Goal: Communication & Community: Connect with others

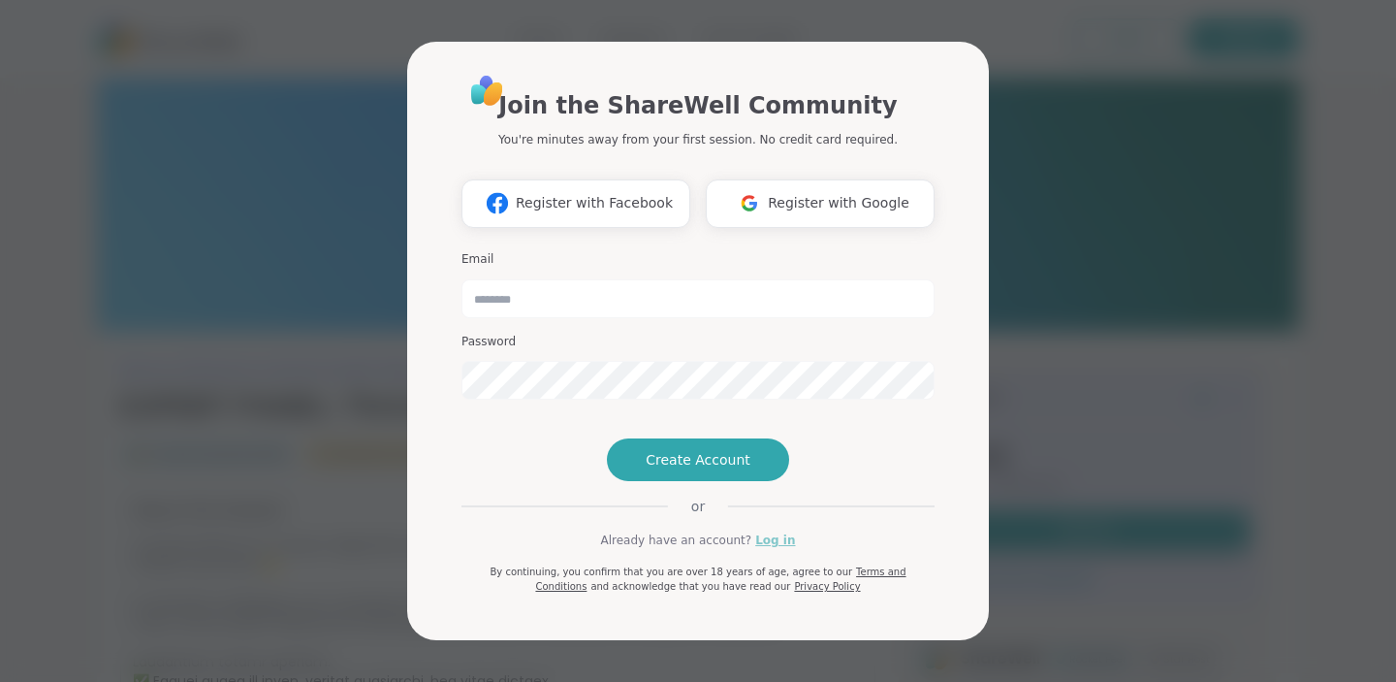
click at [773, 549] on link "Log in" at bounding box center [775, 539] width 40 height 17
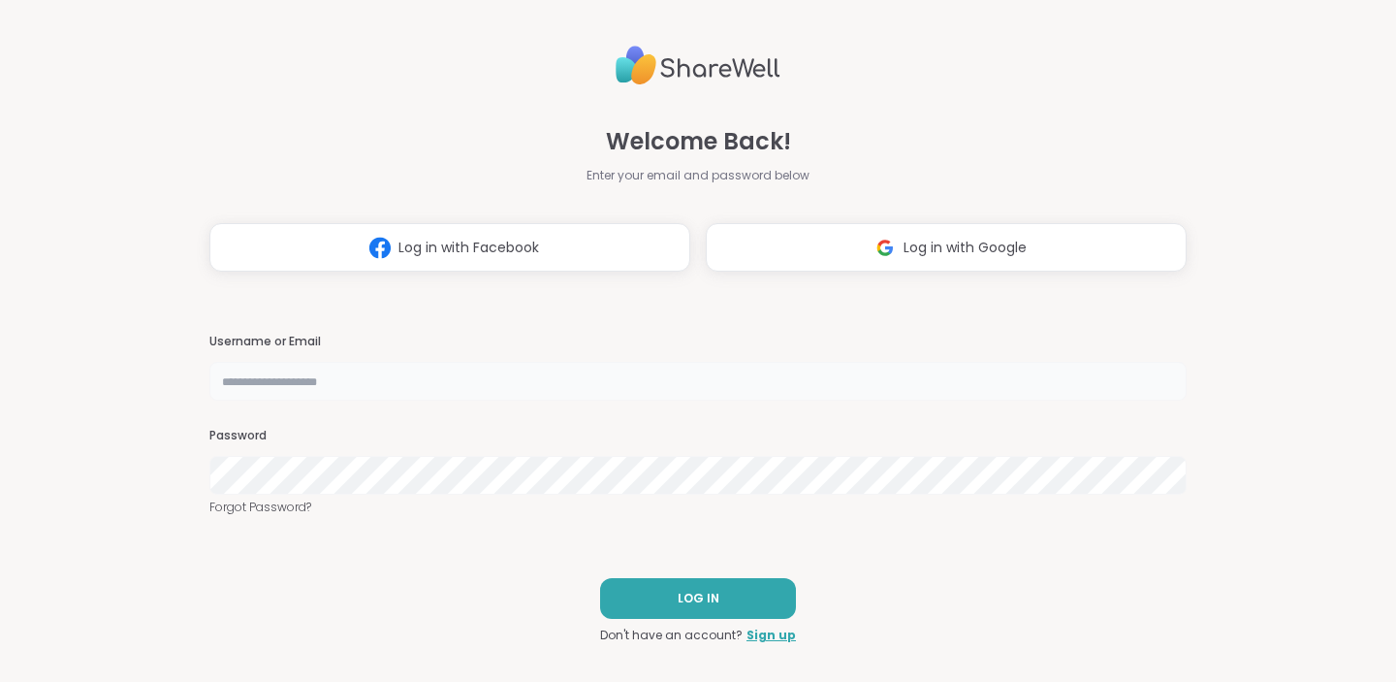
click at [568, 374] on input "text" at bounding box center [697, 381] width 977 height 39
type input "********"
click at [0, 681] on nordpass-portal at bounding box center [0, 682] width 0 height 0
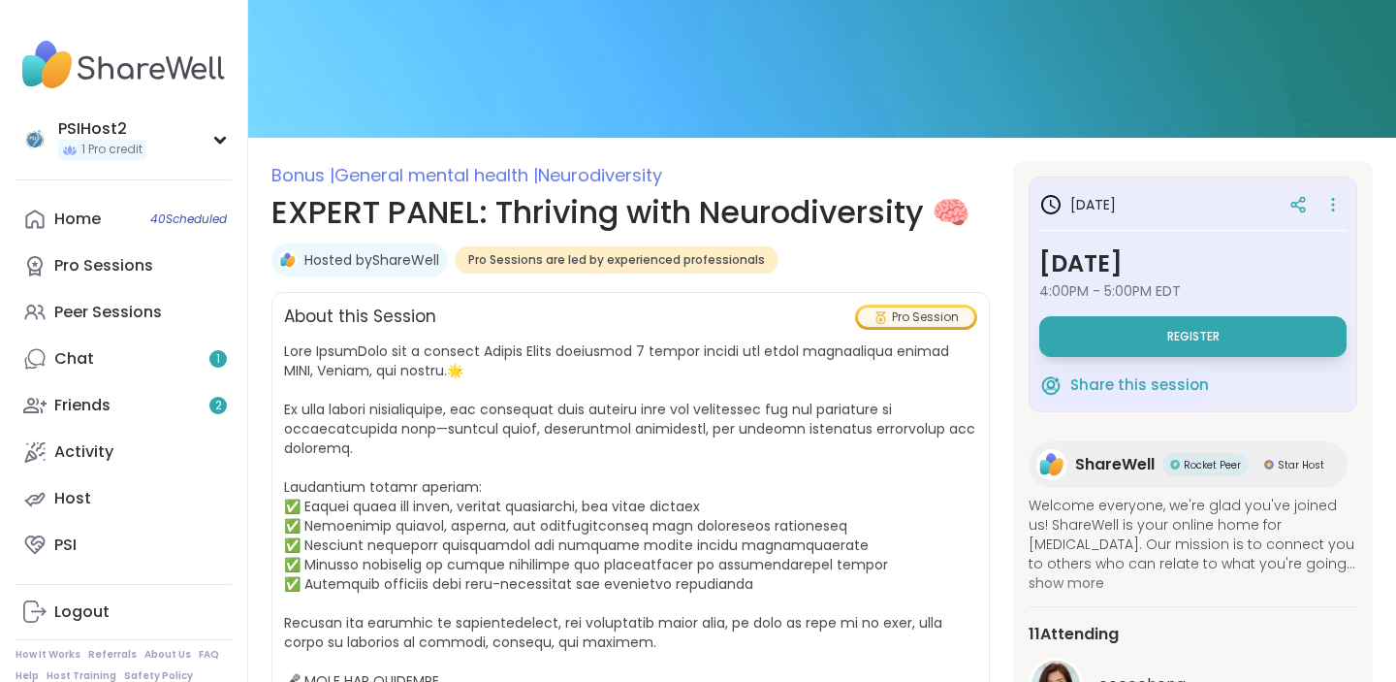
scroll to position [117, 0]
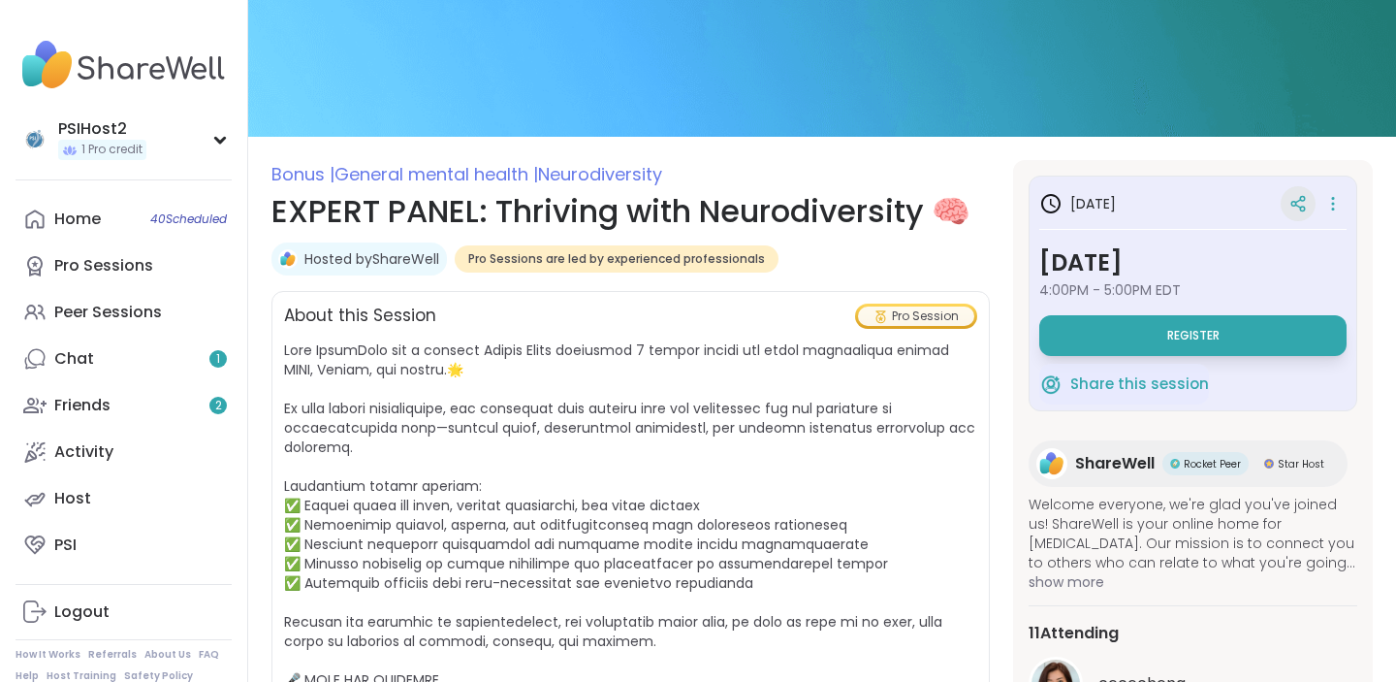
click at [1298, 211] on icon at bounding box center [1298, 203] width 17 height 17
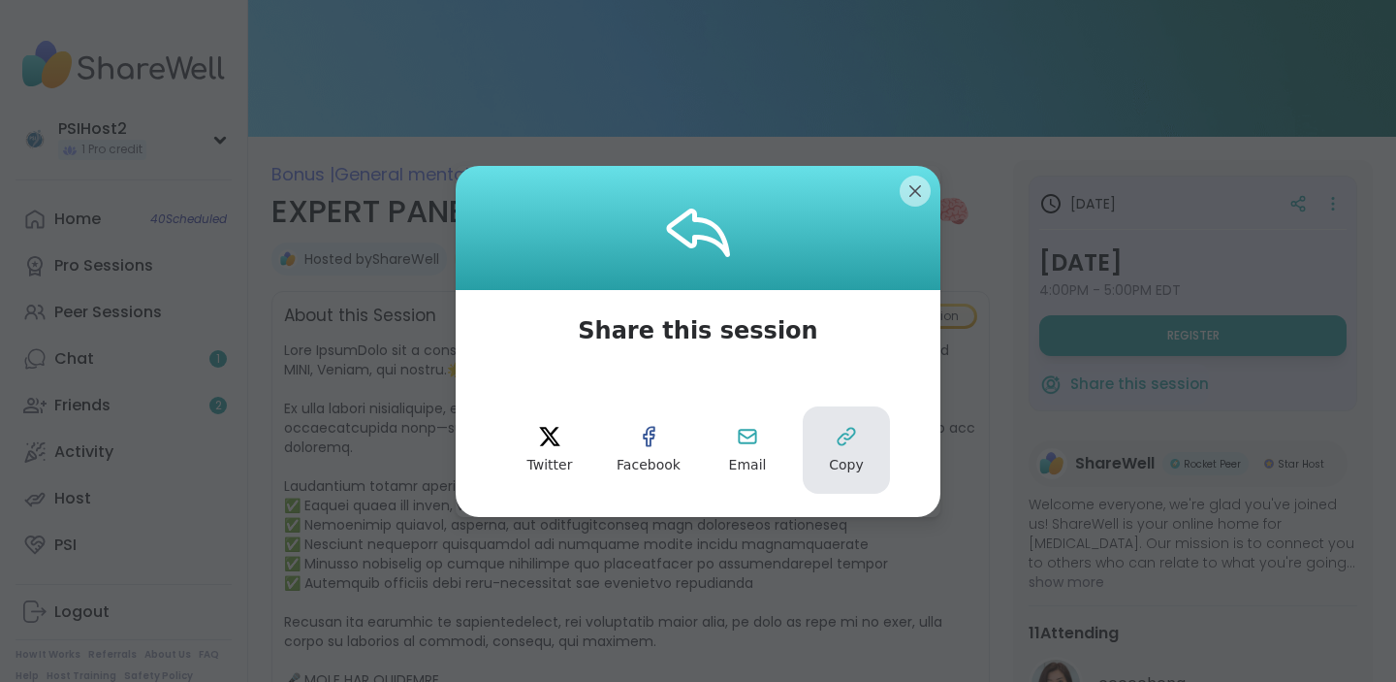
click at [856, 433] on icon at bounding box center [846, 436] width 23 height 23
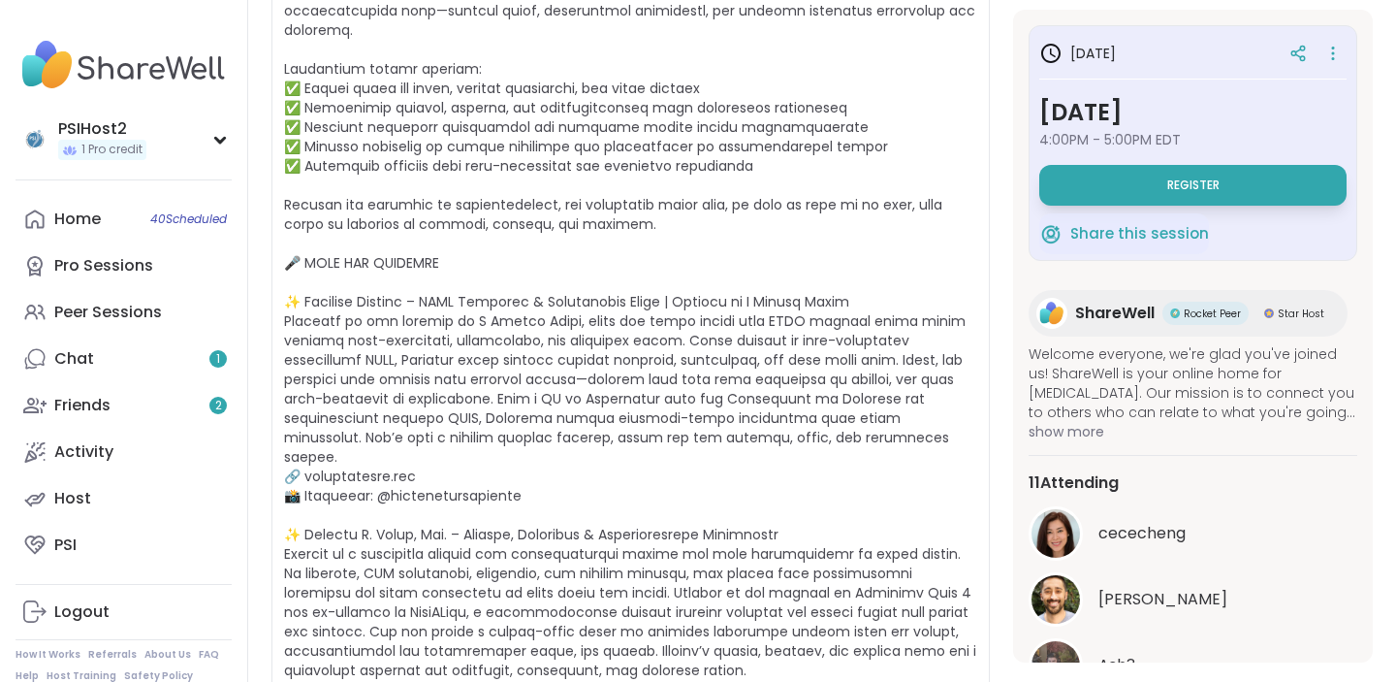
scroll to position [0, 0]
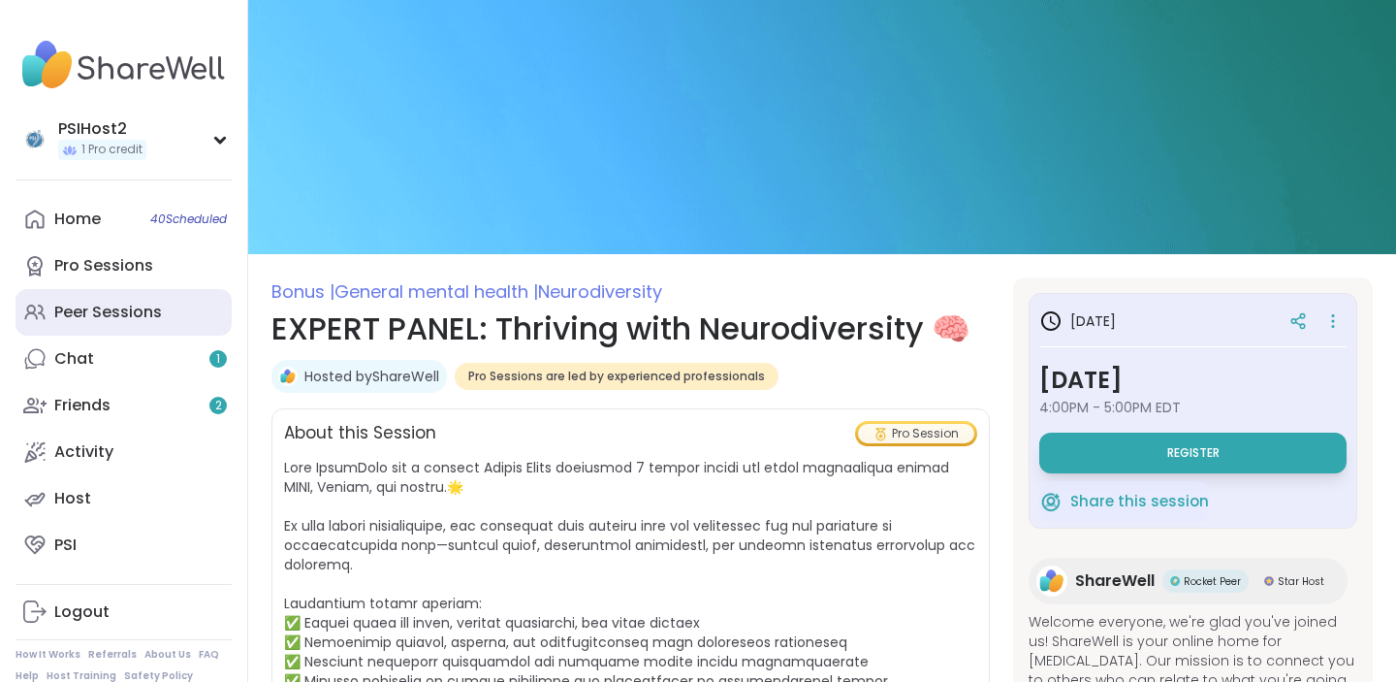
click at [100, 321] on div "Peer Sessions" at bounding box center [108, 312] width 108 height 21
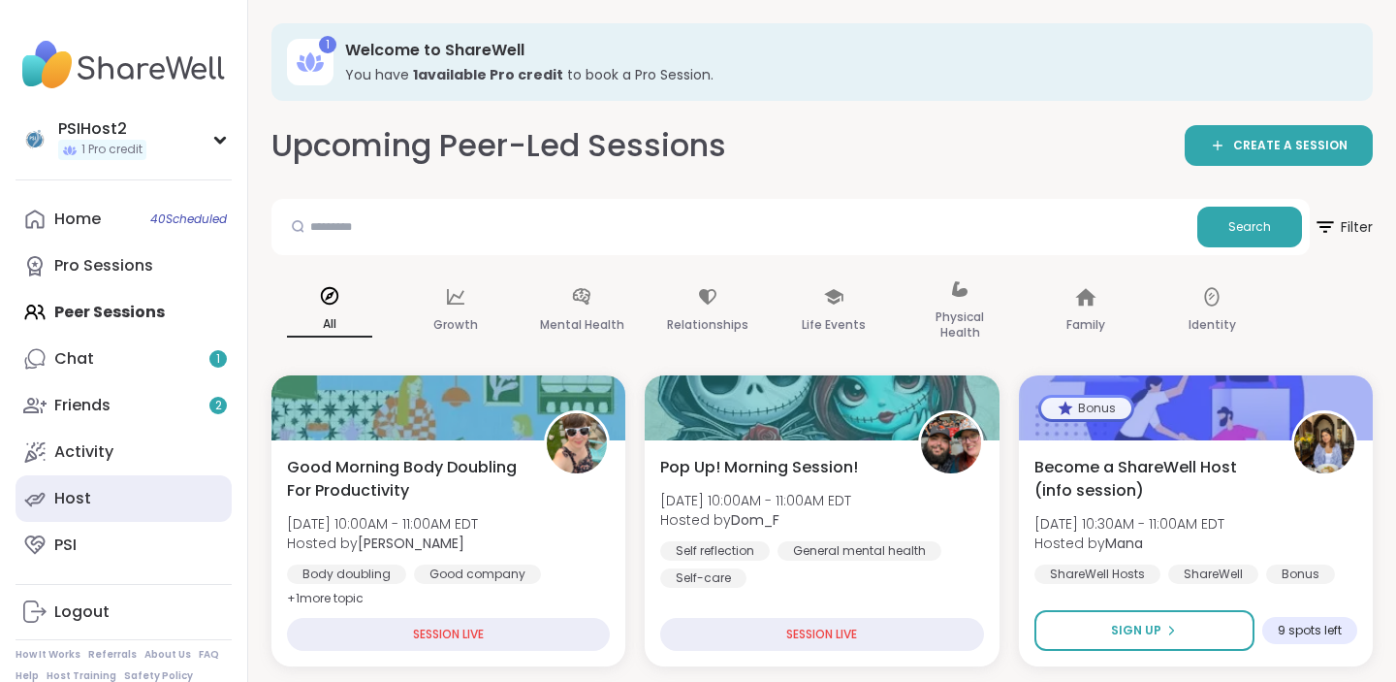
click at [86, 515] on link "Host" at bounding box center [124, 498] width 216 height 47
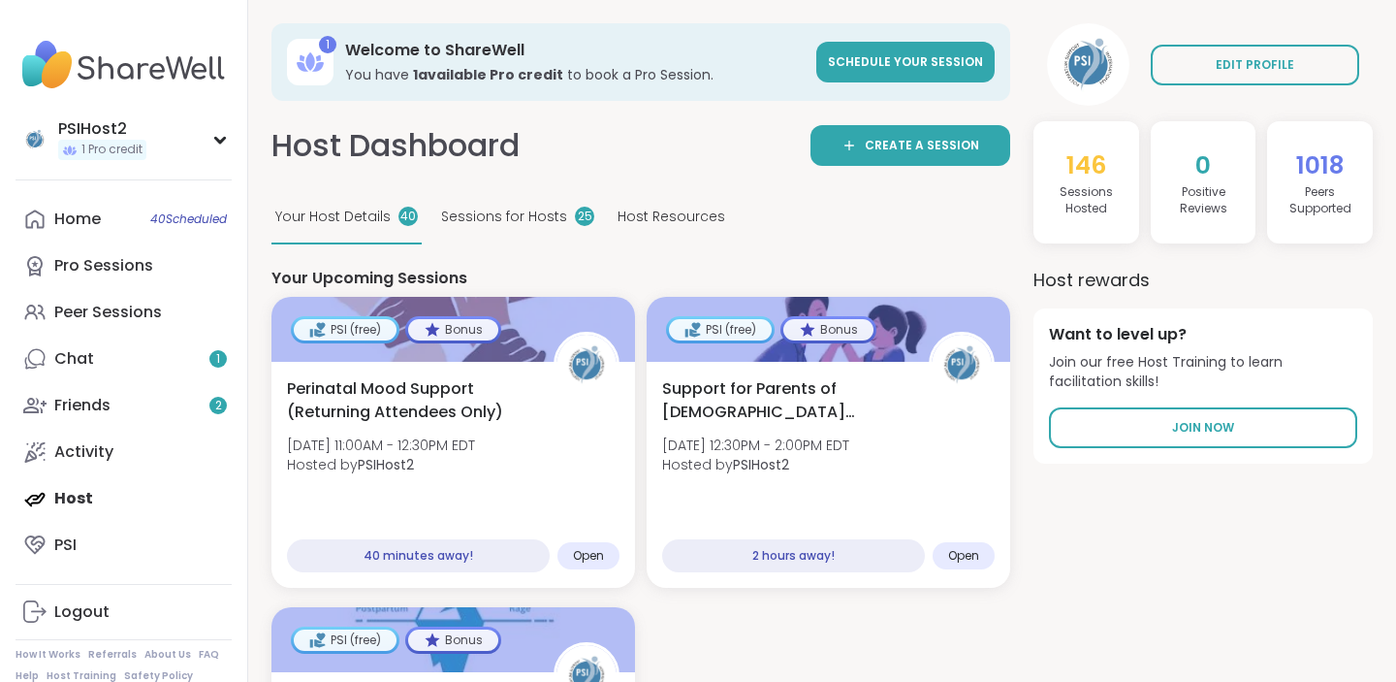
click at [489, 220] on span "Sessions for Hosts" at bounding box center [504, 217] width 126 height 20
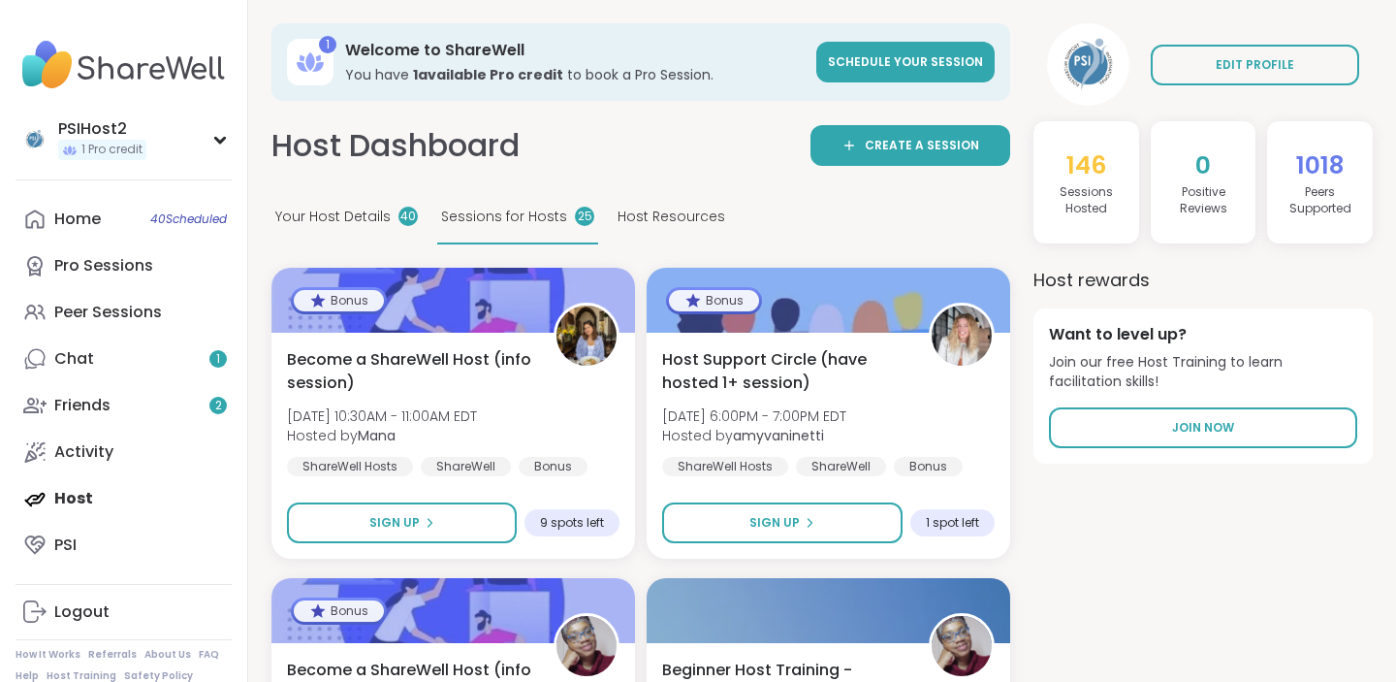
click at [379, 219] on span "Your Host Details" at bounding box center [332, 217] width 115 height 20
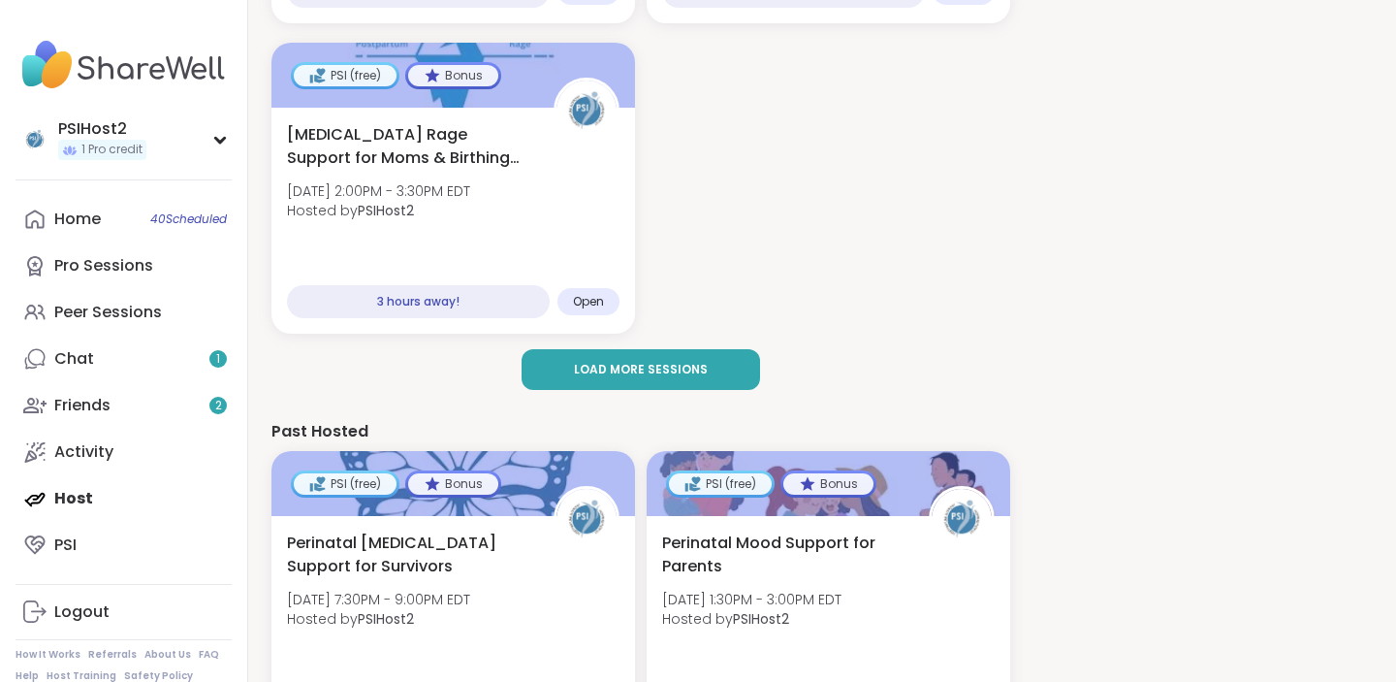
scroll to position [596, 0]
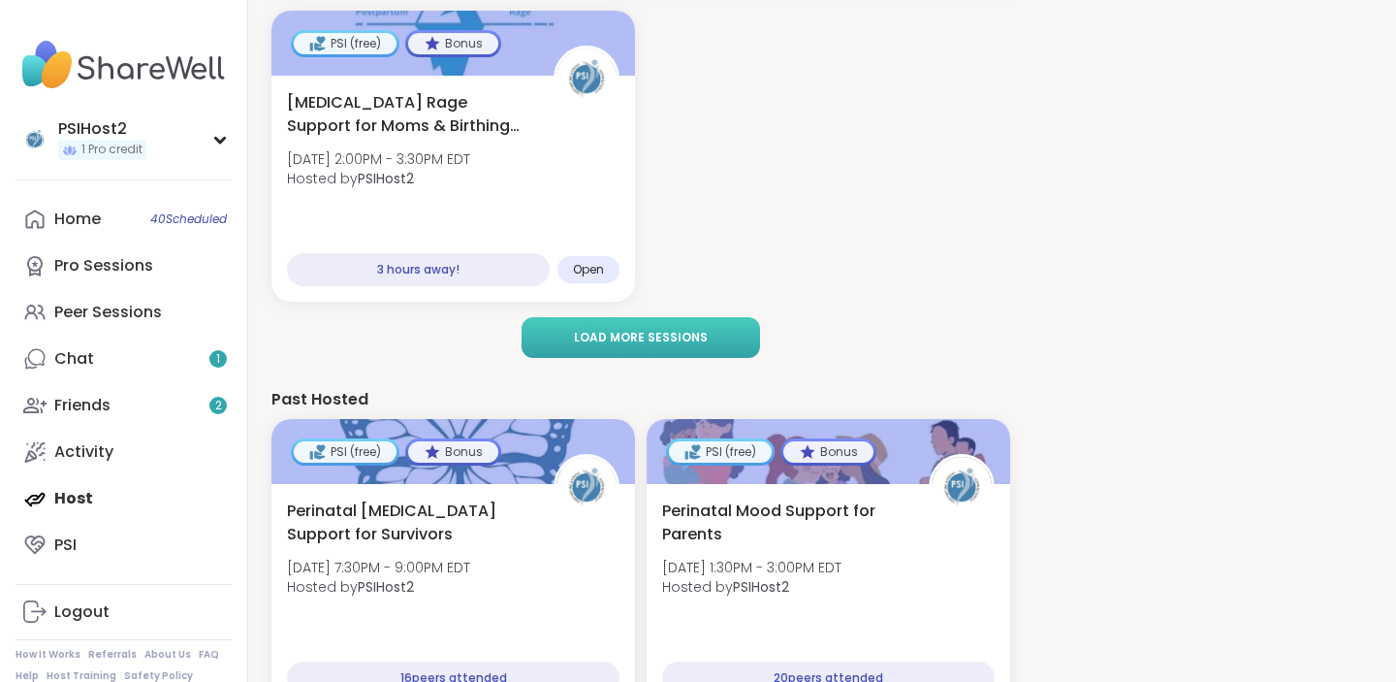
click at [642, 335] on span "Load more sessions" at bounding box center [641, 337] width 134 height 17
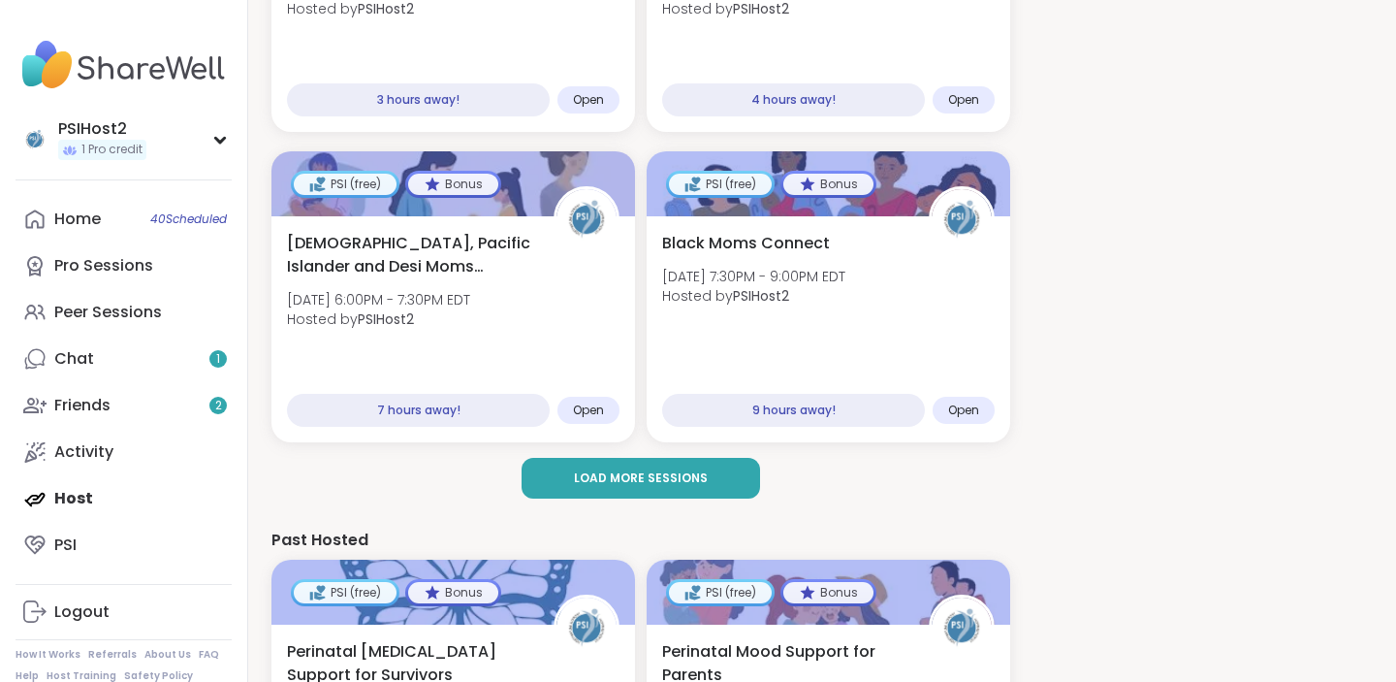
scroll to position [768, 0]
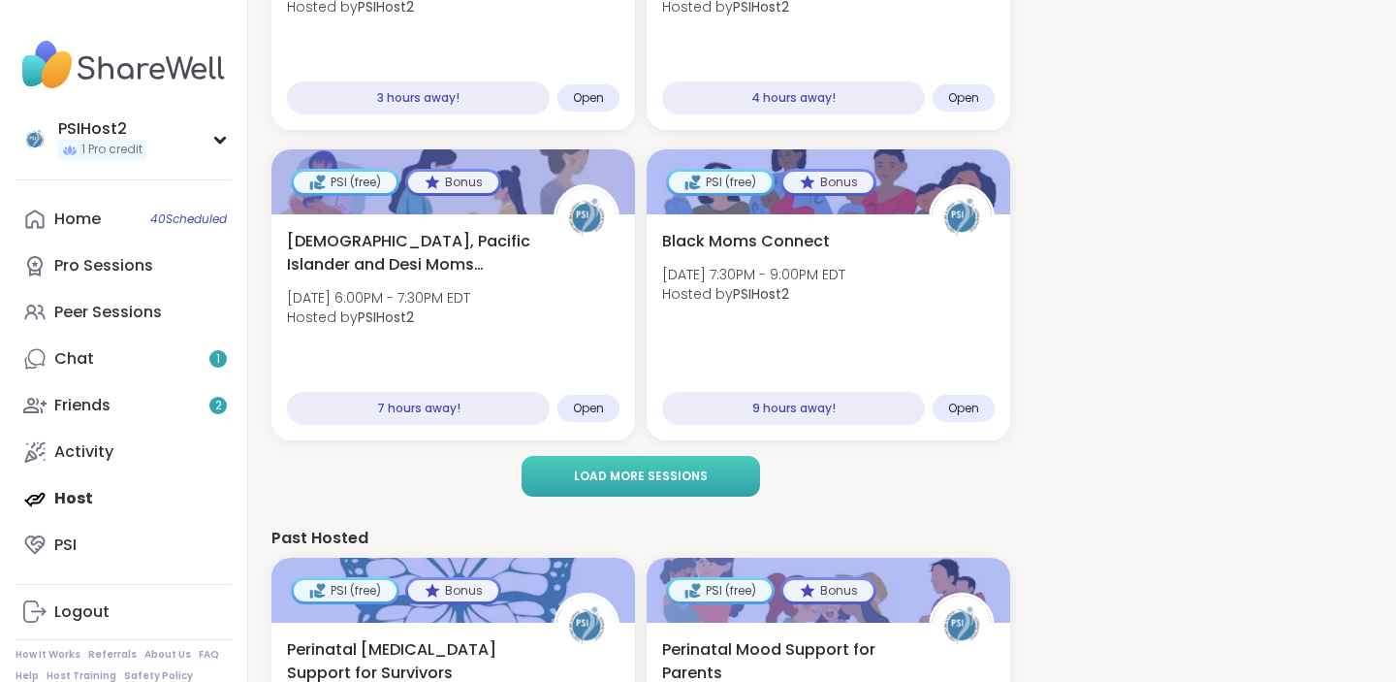
click at [722, 478] on button "Load more sessions" at bounding box center [641, 476] width 239 height 41
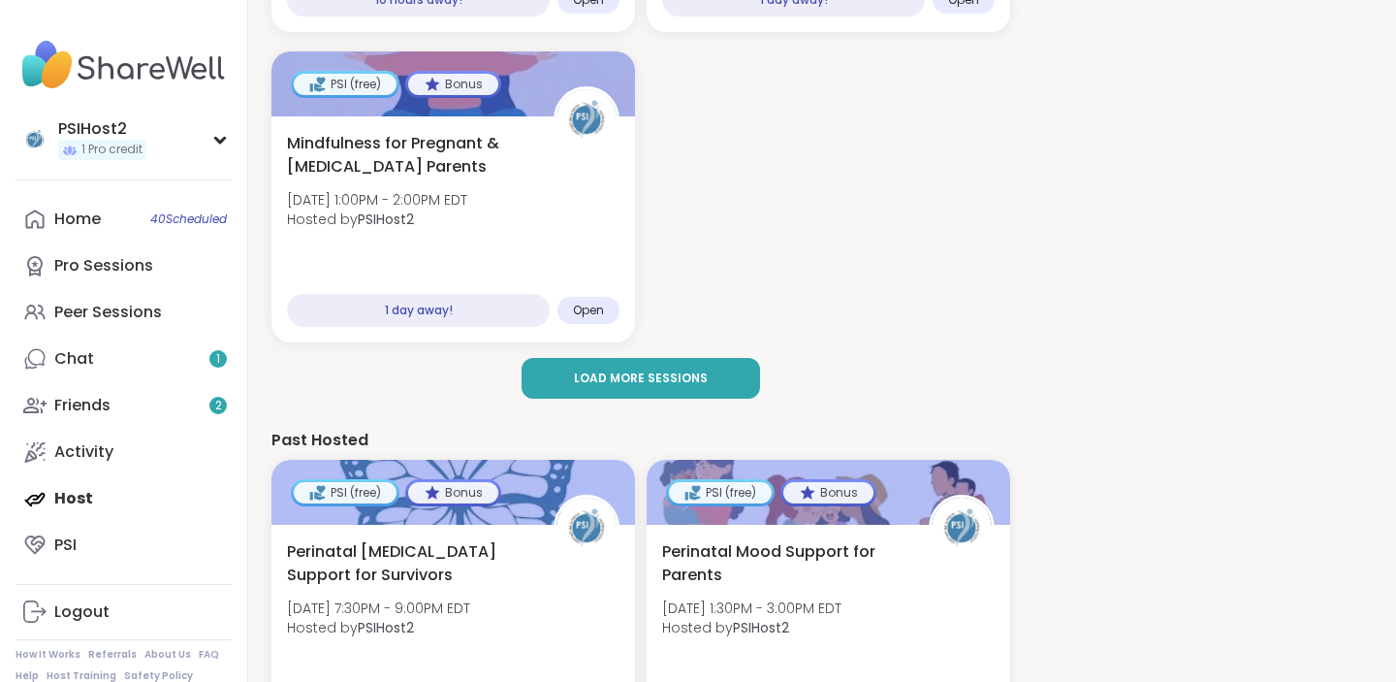
scroll to position [1527, 0]
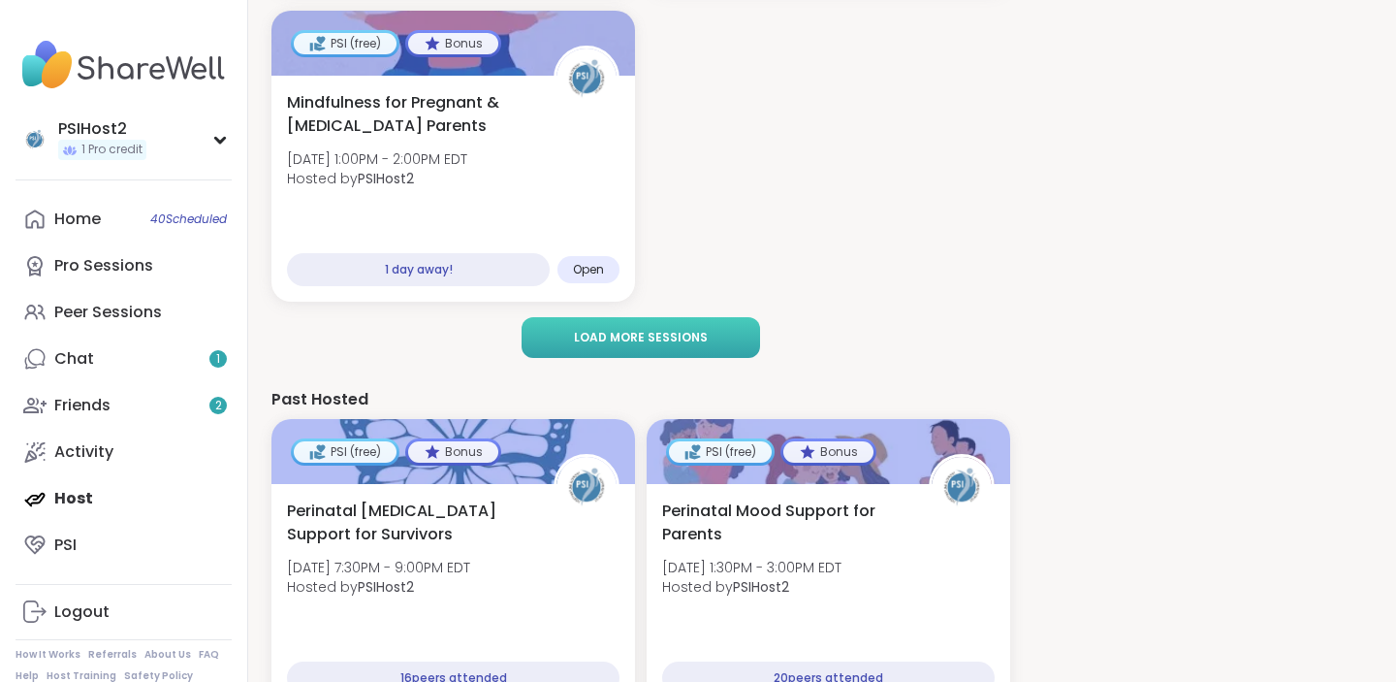
click at [643, 333] on span "Load more sessions" at bounding box center [641, 337] width 134 height 17
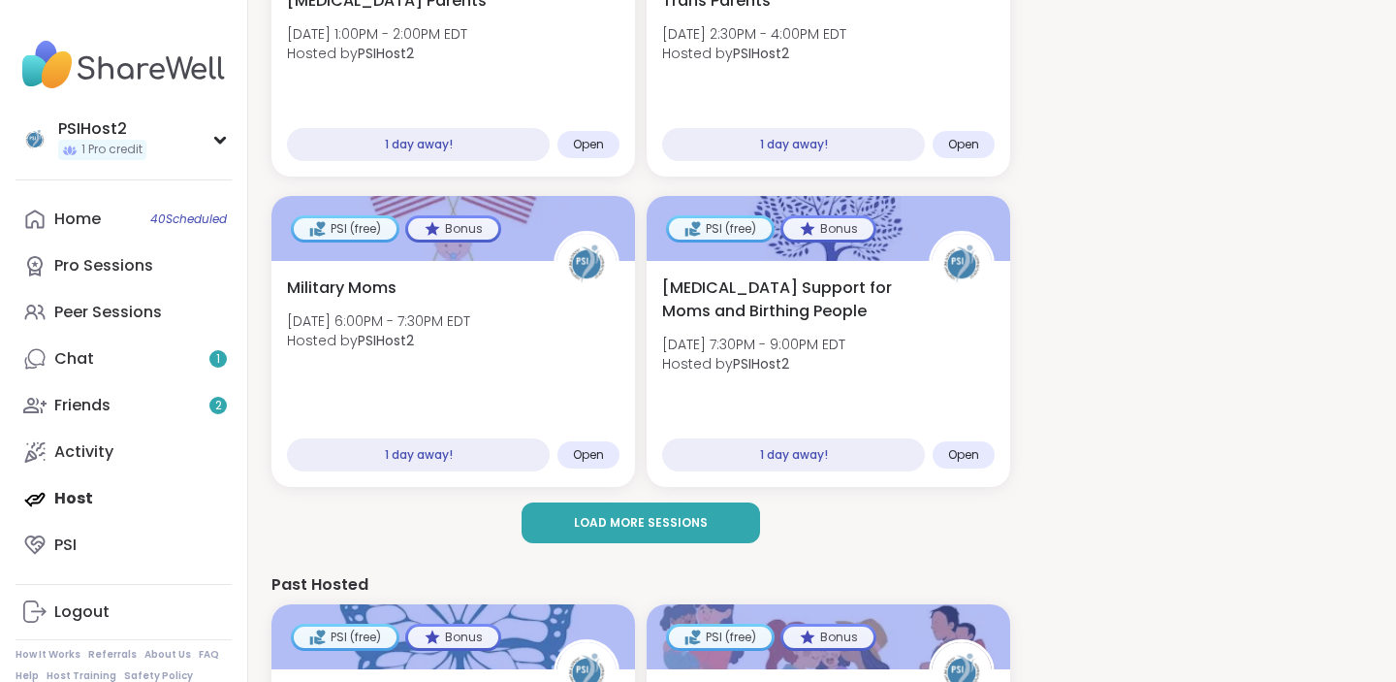
scroll to position [1706, 0]
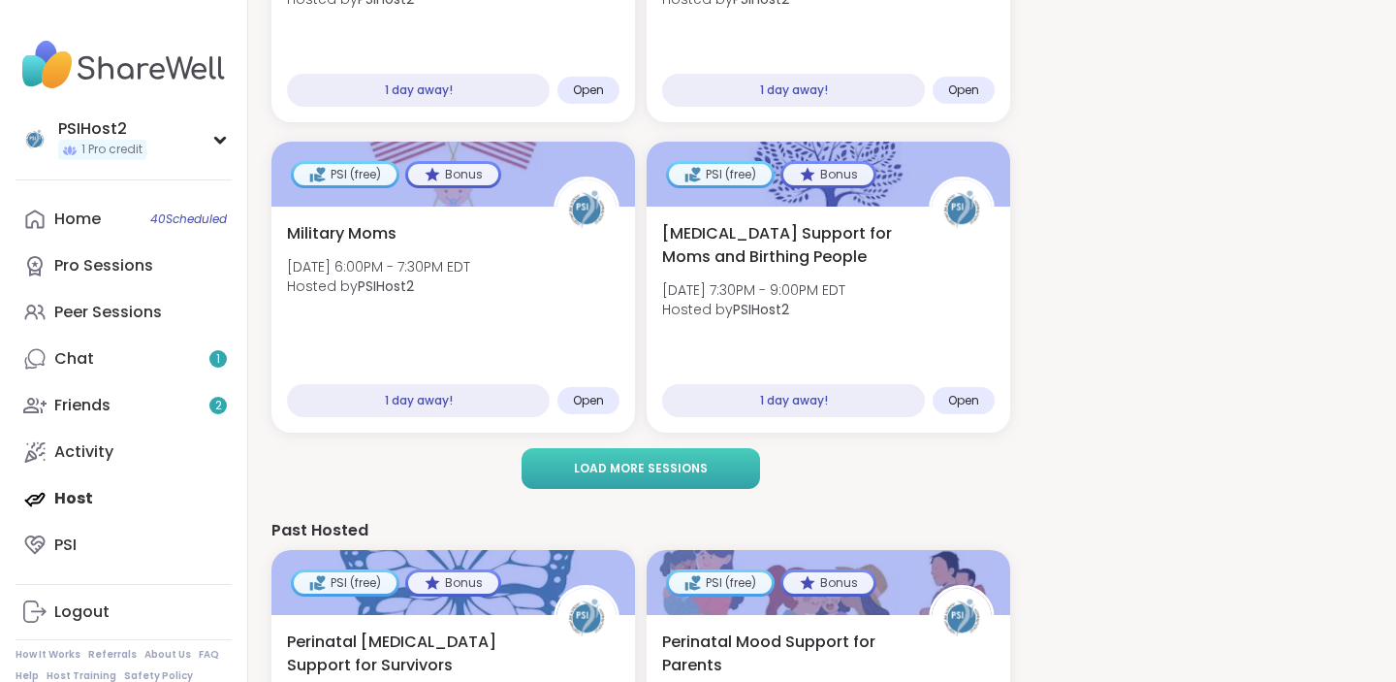
click at [713, 475] on button "Load more sessions" at bounding box center [641, 468] width 239 height 41
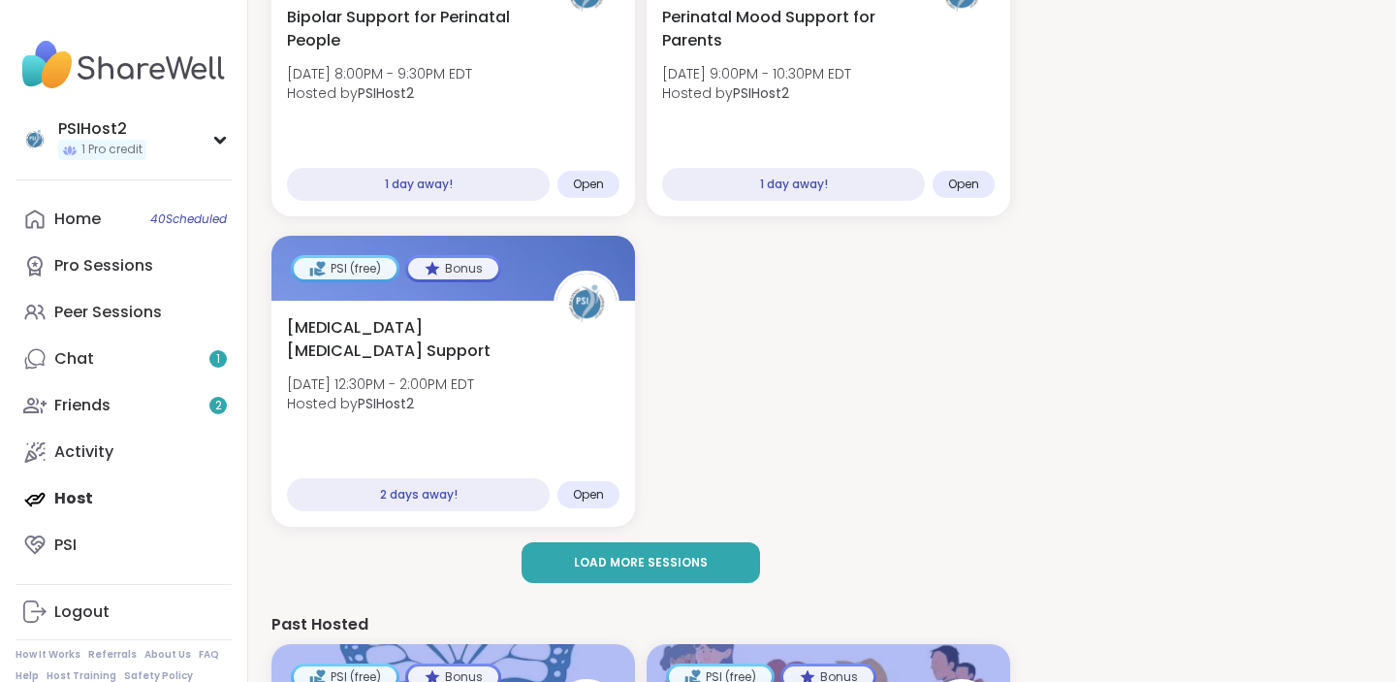
scroll to position [2240, 0]
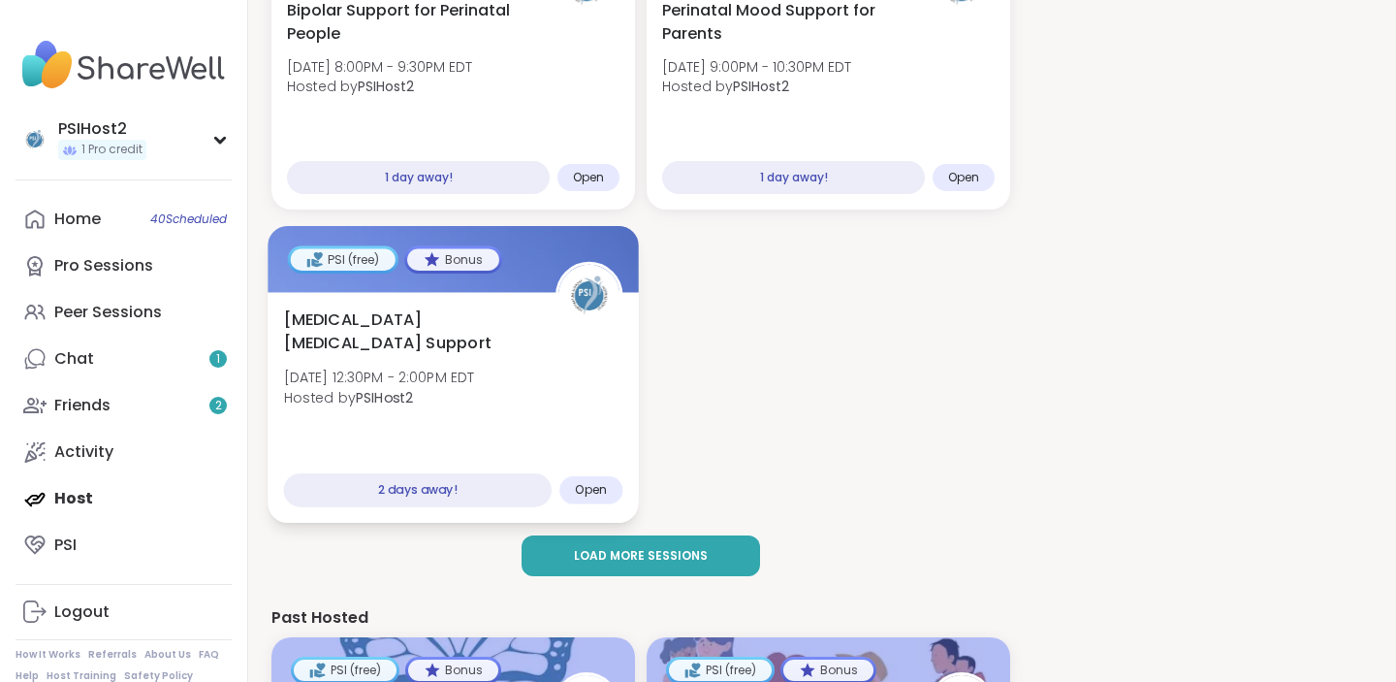
click at [396, 302] on div "Postpartum Eating Disorder Support Thu, Sep 11 | 12:30PM - 2:00PM EDT Hosted by…" at bounding box center [453, 408] width 371 height 231
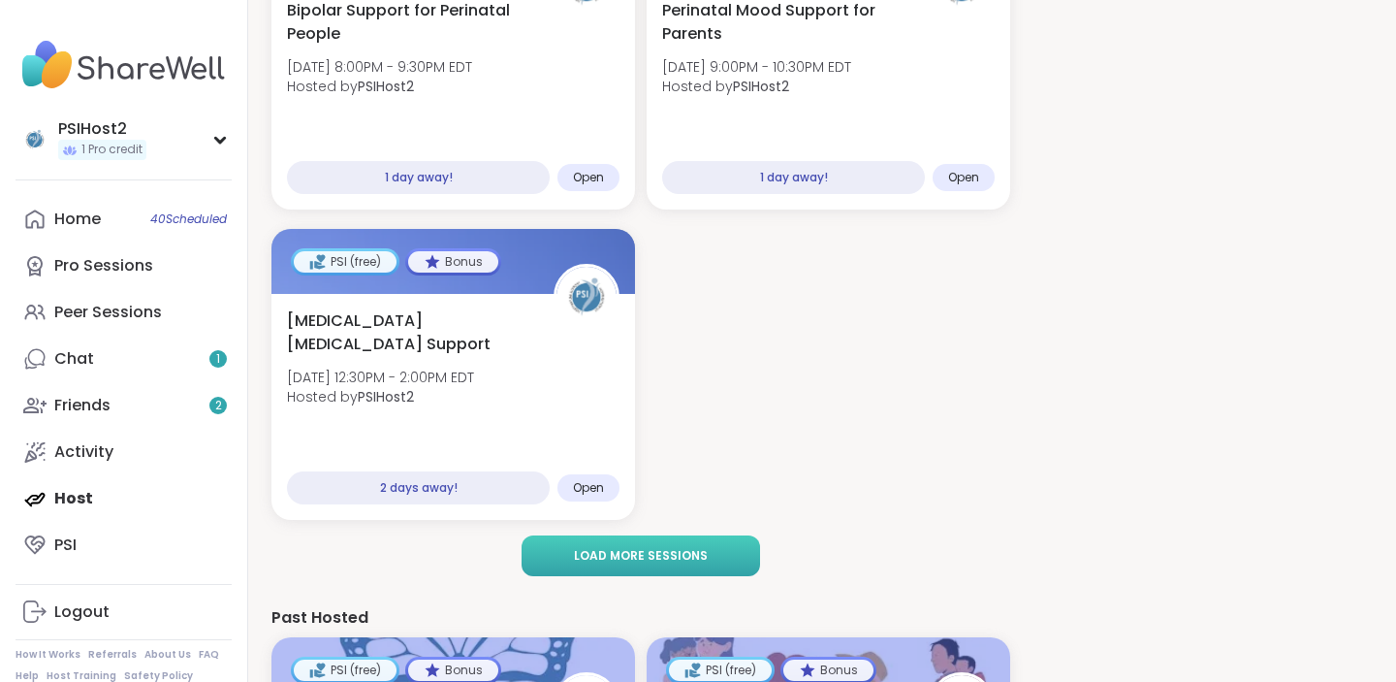
click at [714, 554] on button "Load more sessions" at bounding box center [641, 555] width 239 height 41
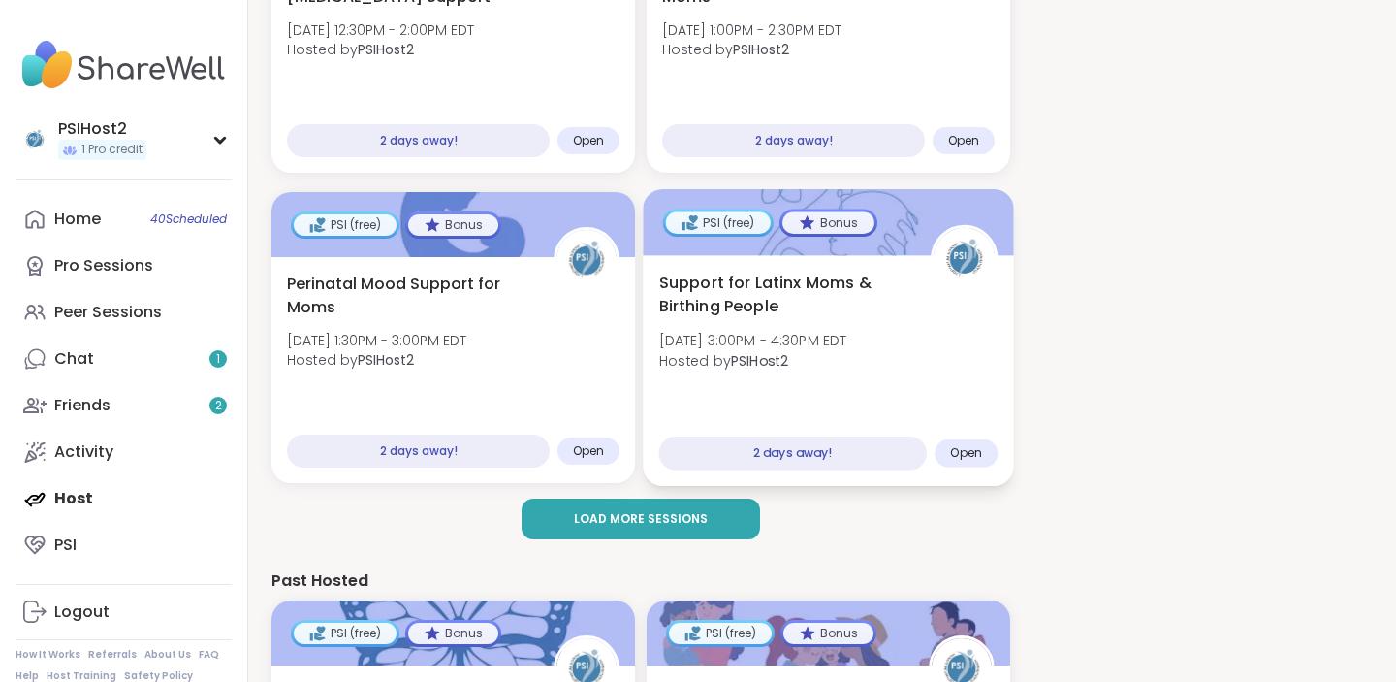
scroll to position [2603, 0]
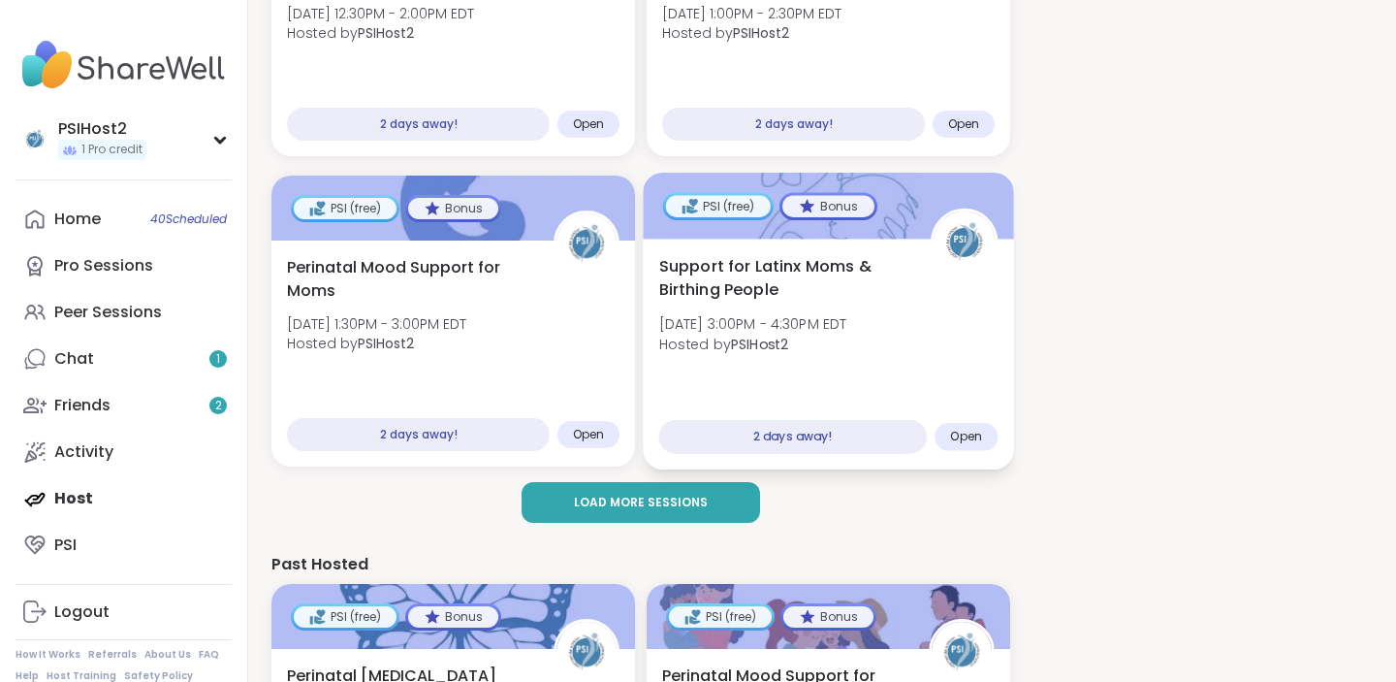
click at [736, 273] on span "Support for Latinx Moms & Birthing People" at bounding box center [784, 279] width 250 height 48
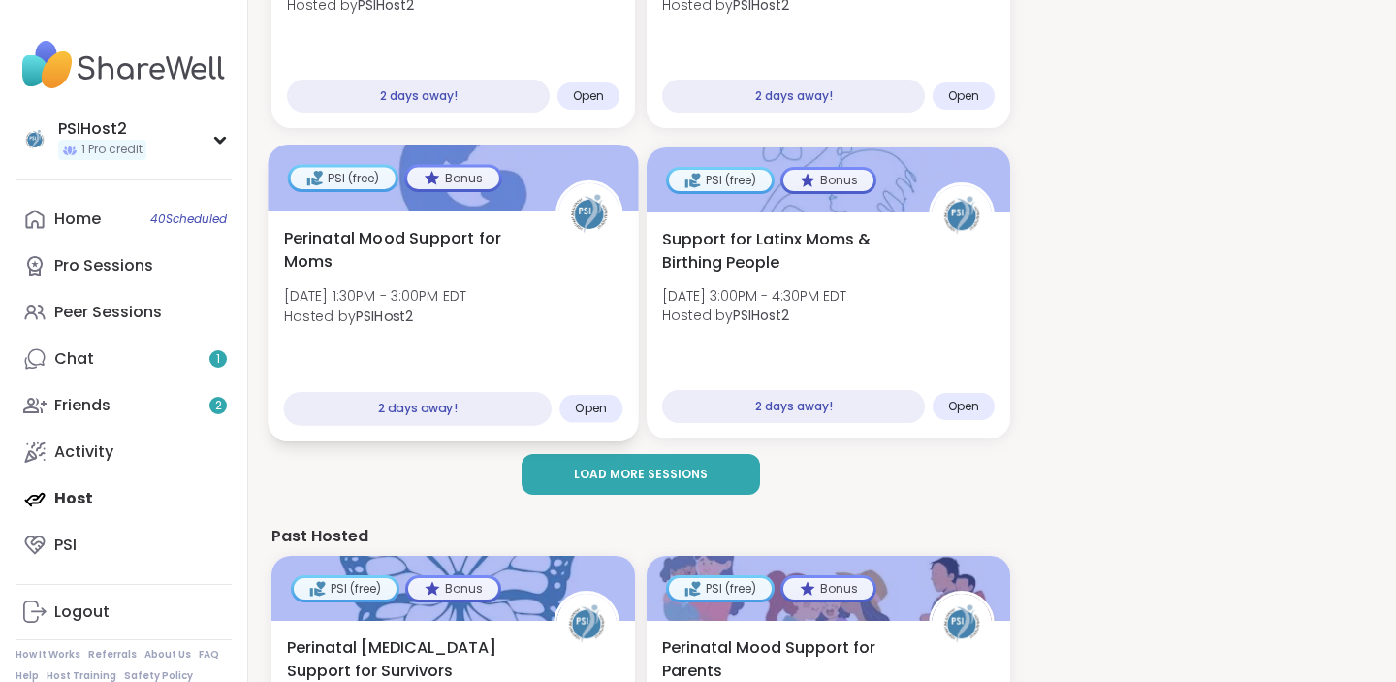
scroll to position [2648, 0]
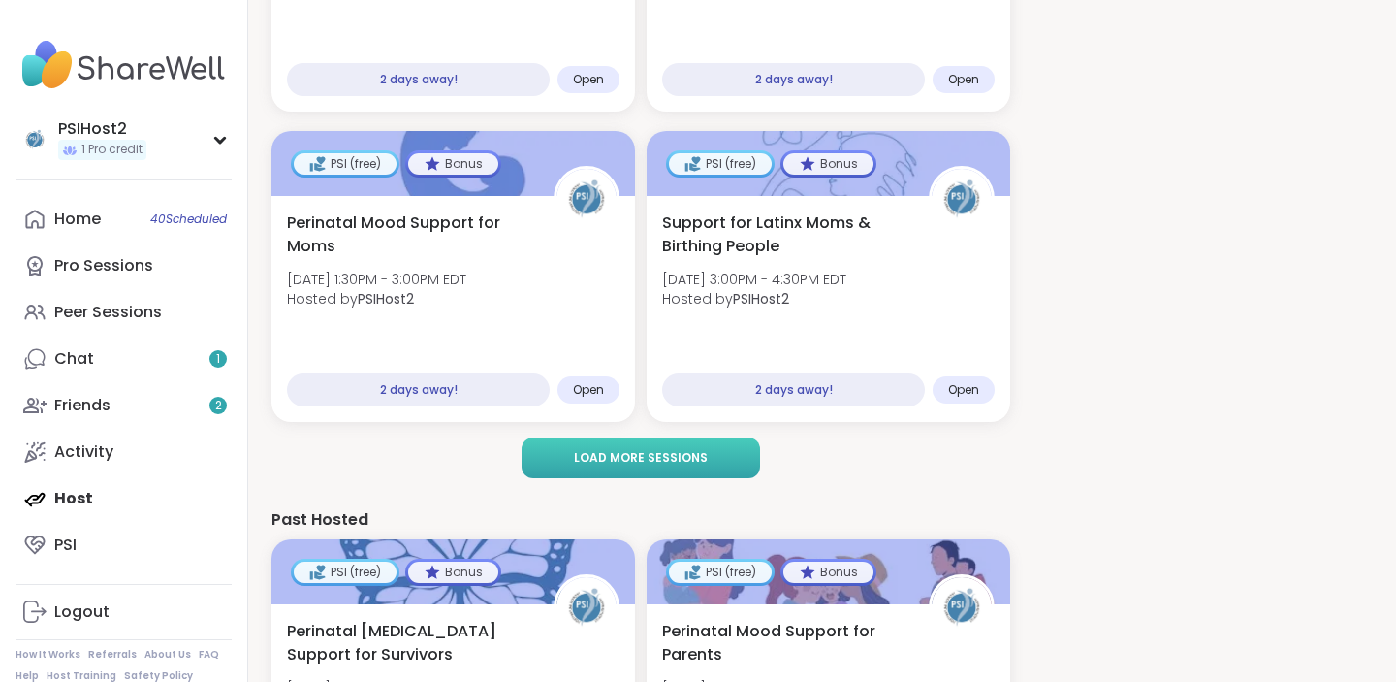
click at [602, 453] on span "Load more sessions" at bounding box center [641, 457] width 134 height 17
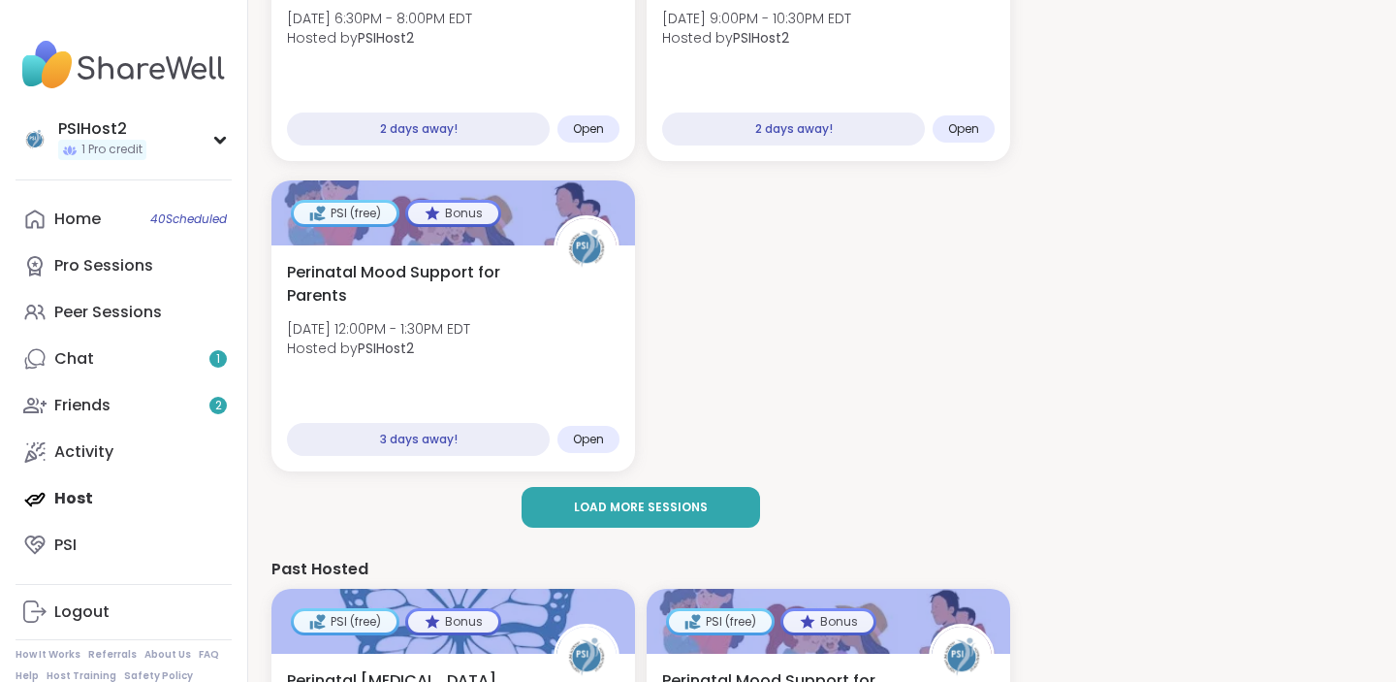
scroll to position [3228, 0]
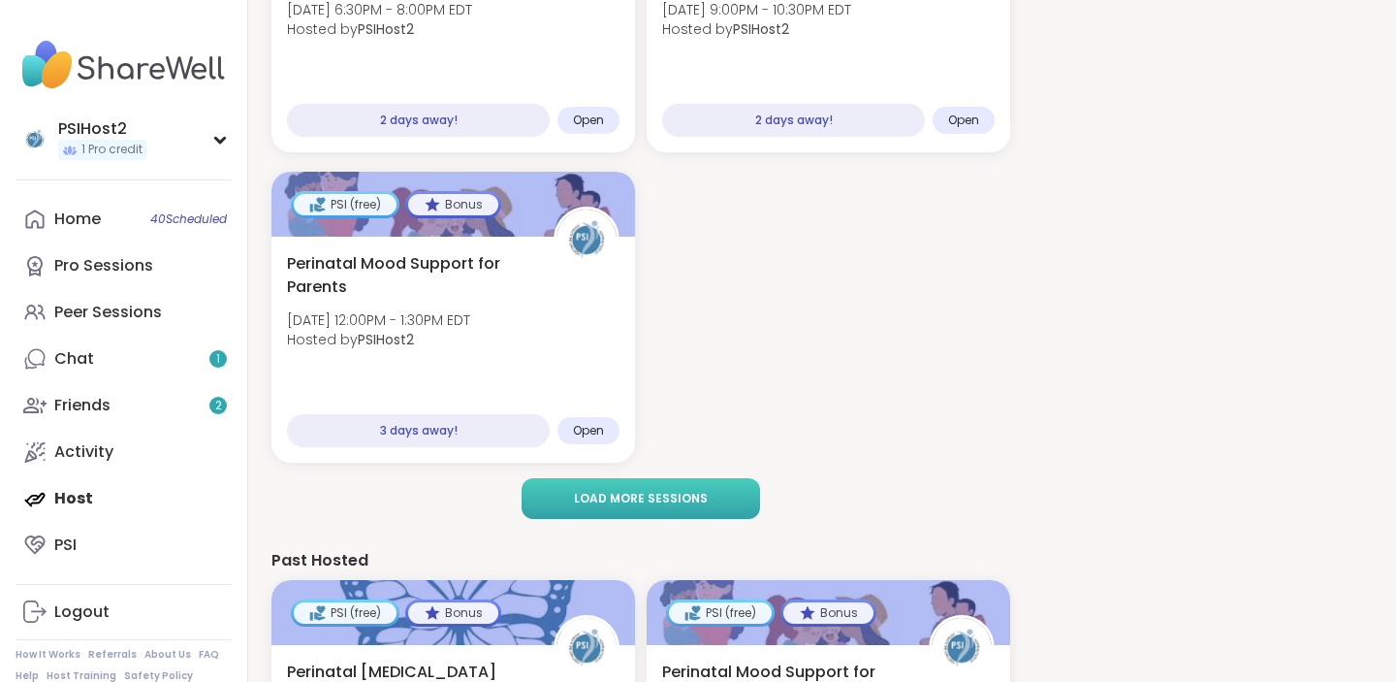
click at [684, 498] on span "Load more sessions" at bounding box center [641, 498] width 134 height 17
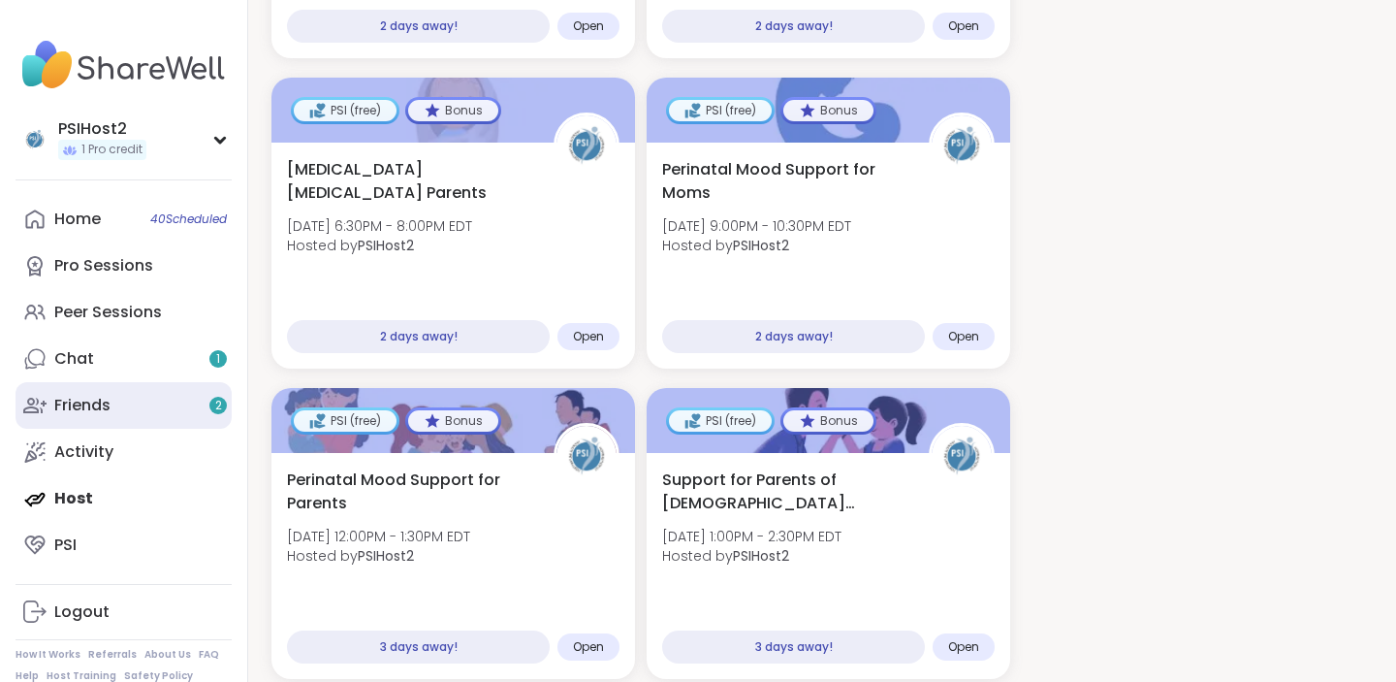
scroll to position [2996, 0]
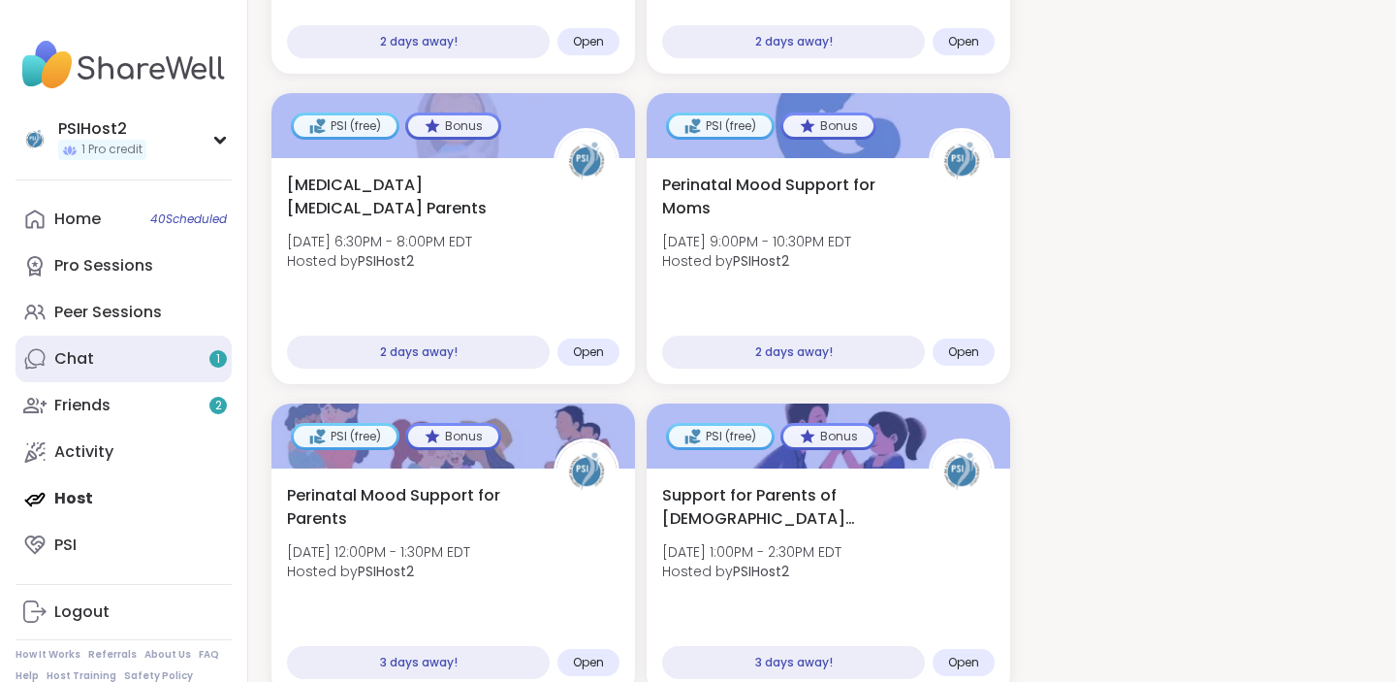
click at [152, 360] on link "Chat 1" at bounding box center [124, 358] width 216 height 47
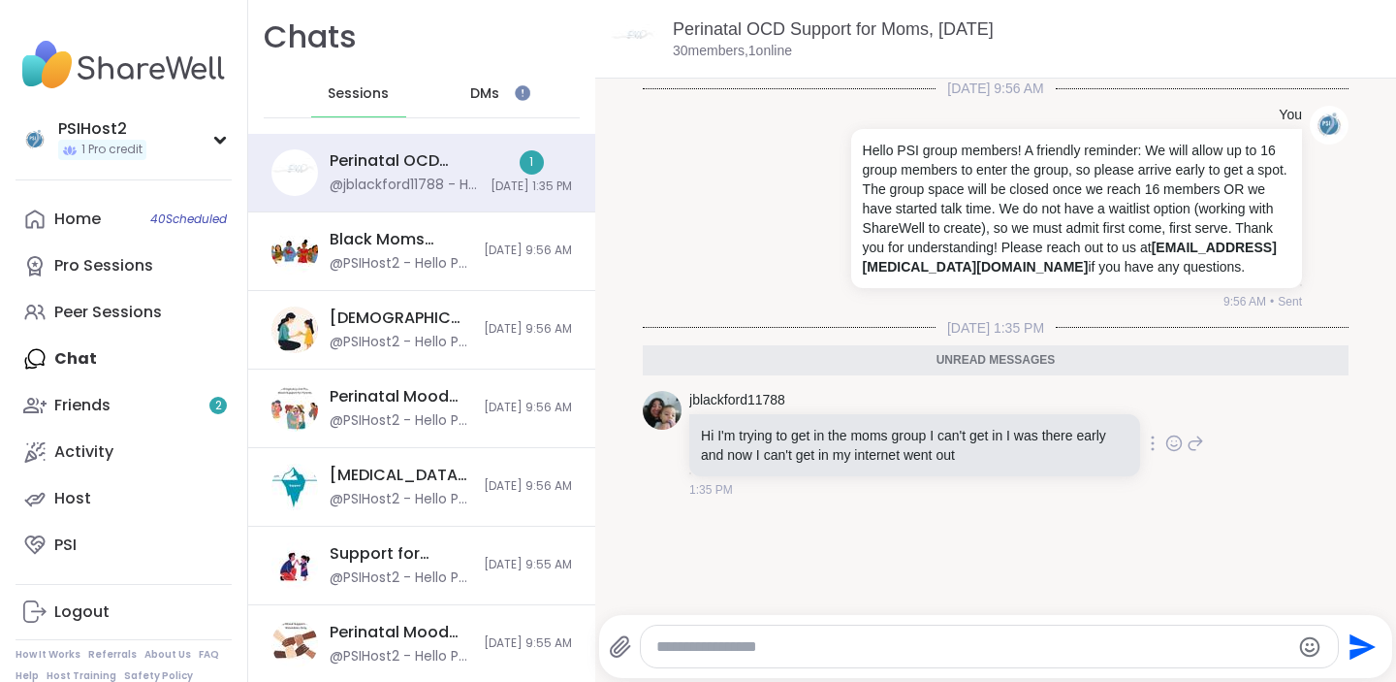
click at [667, 411] on img at bounding box center [662, 410] width 39 height 39
click at [728, 398] on link "jblackford11788" at bounding box center [737, 400] width 96 height 19
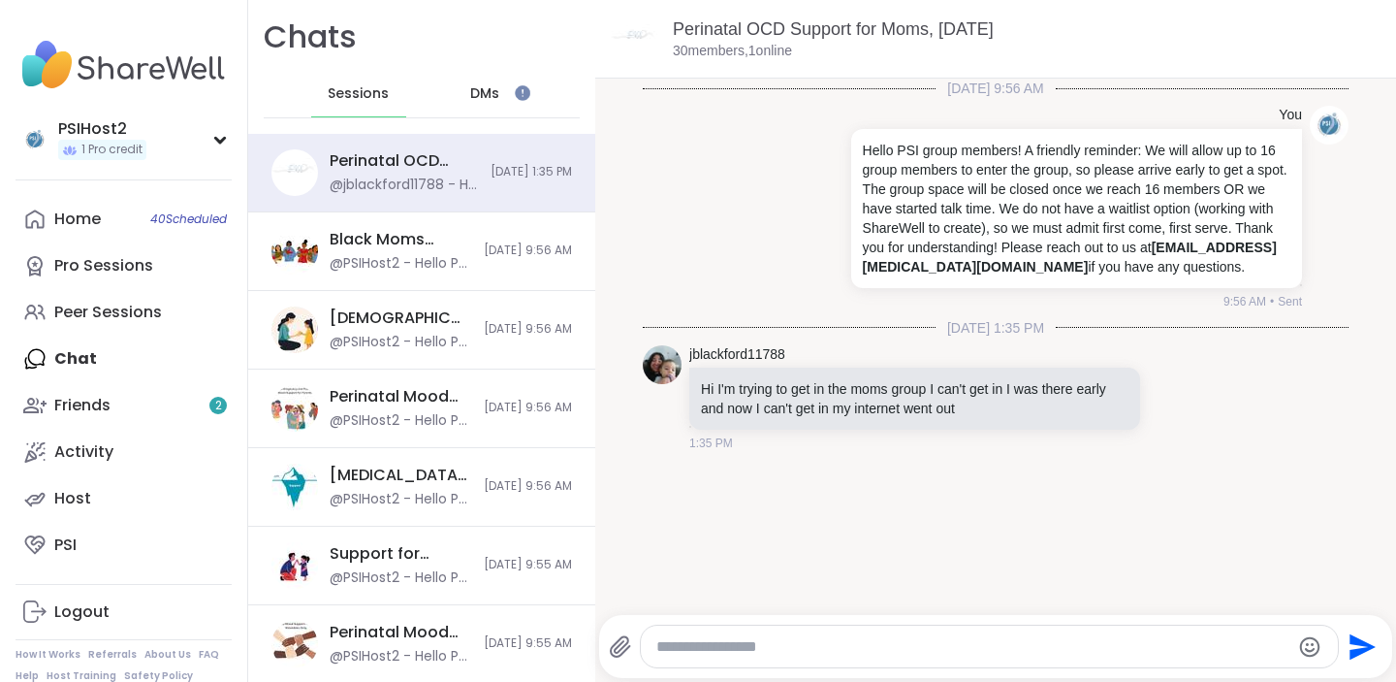
click at [504, 99] on div "DMs" at bounding box center [485, 94] width 95 height 47
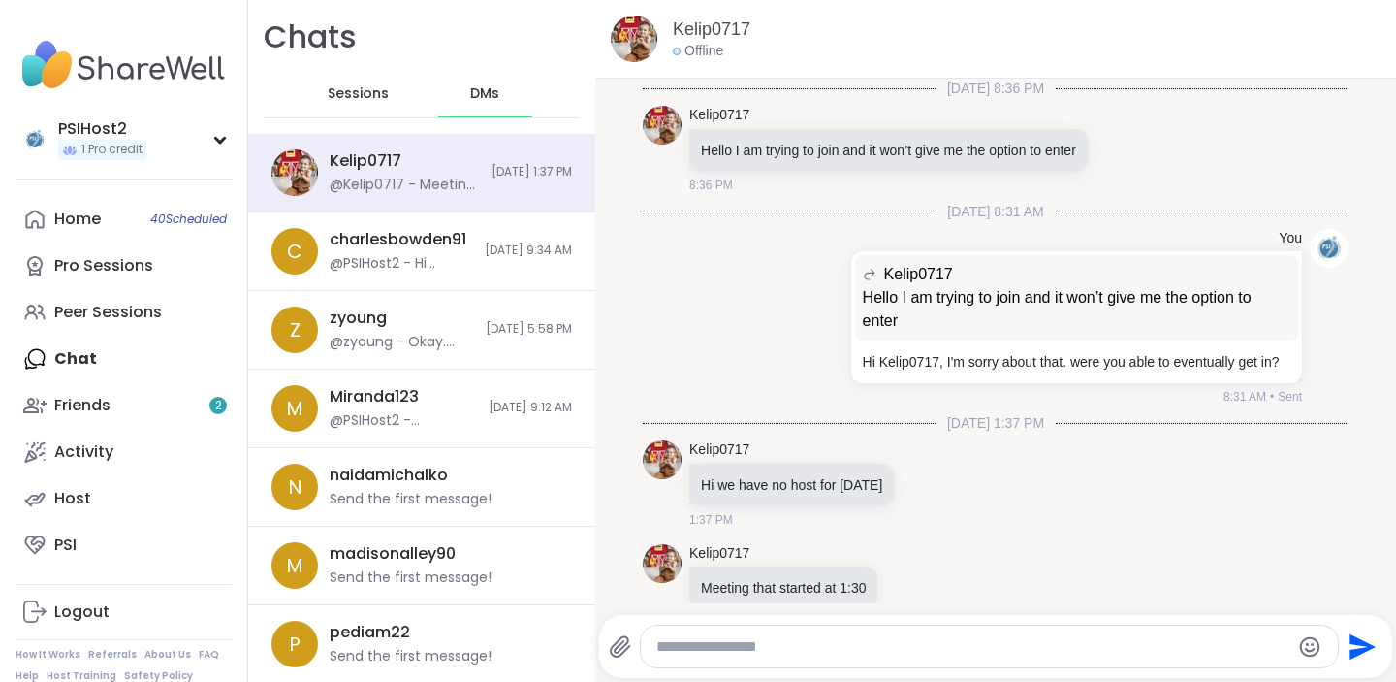
scroll to position [55, 0]
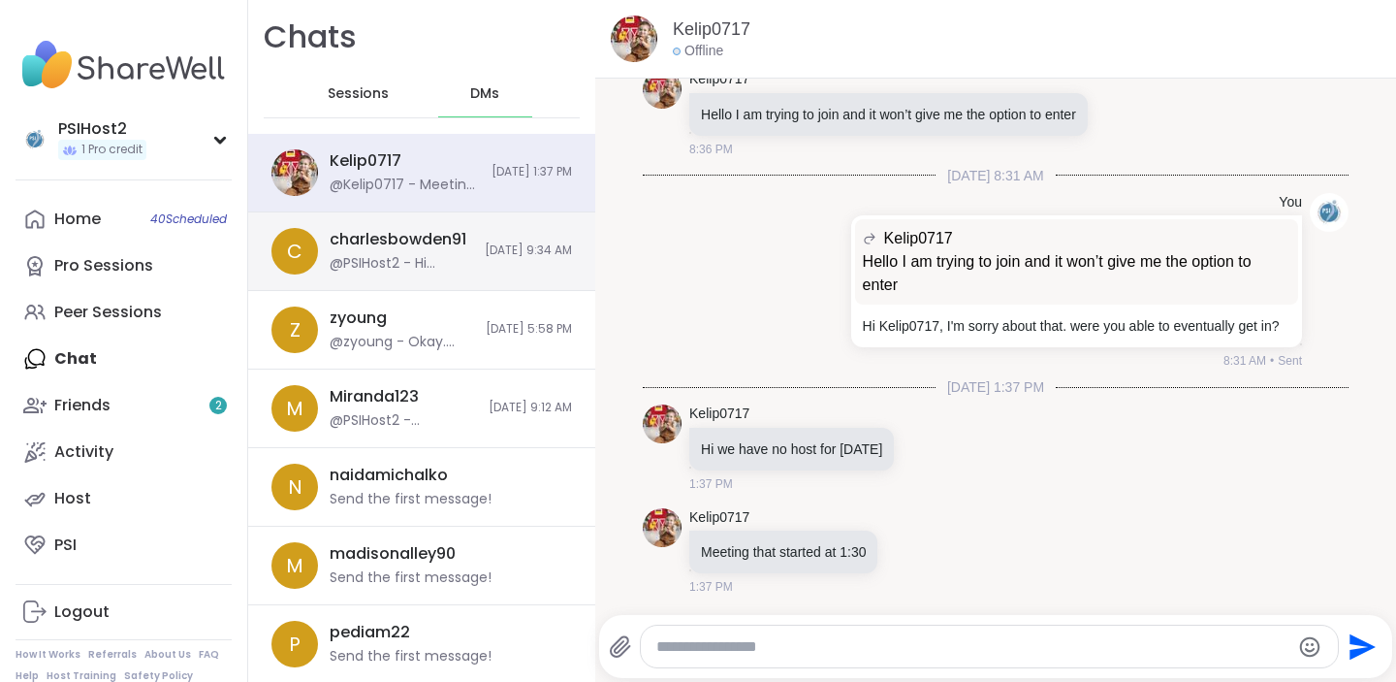
click at [424, 247] on div "charlesbowden91" at bounding box center [398, 239] width 137 height 21
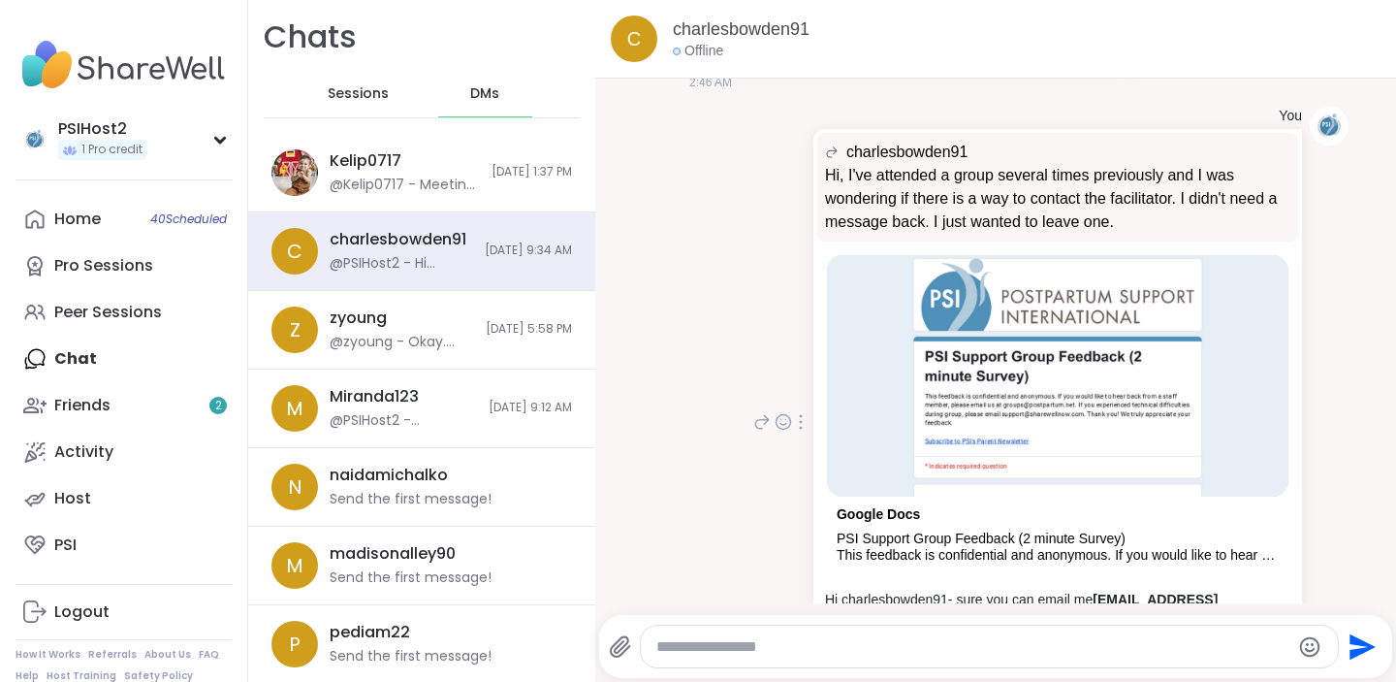
scroll to position [286, 0]
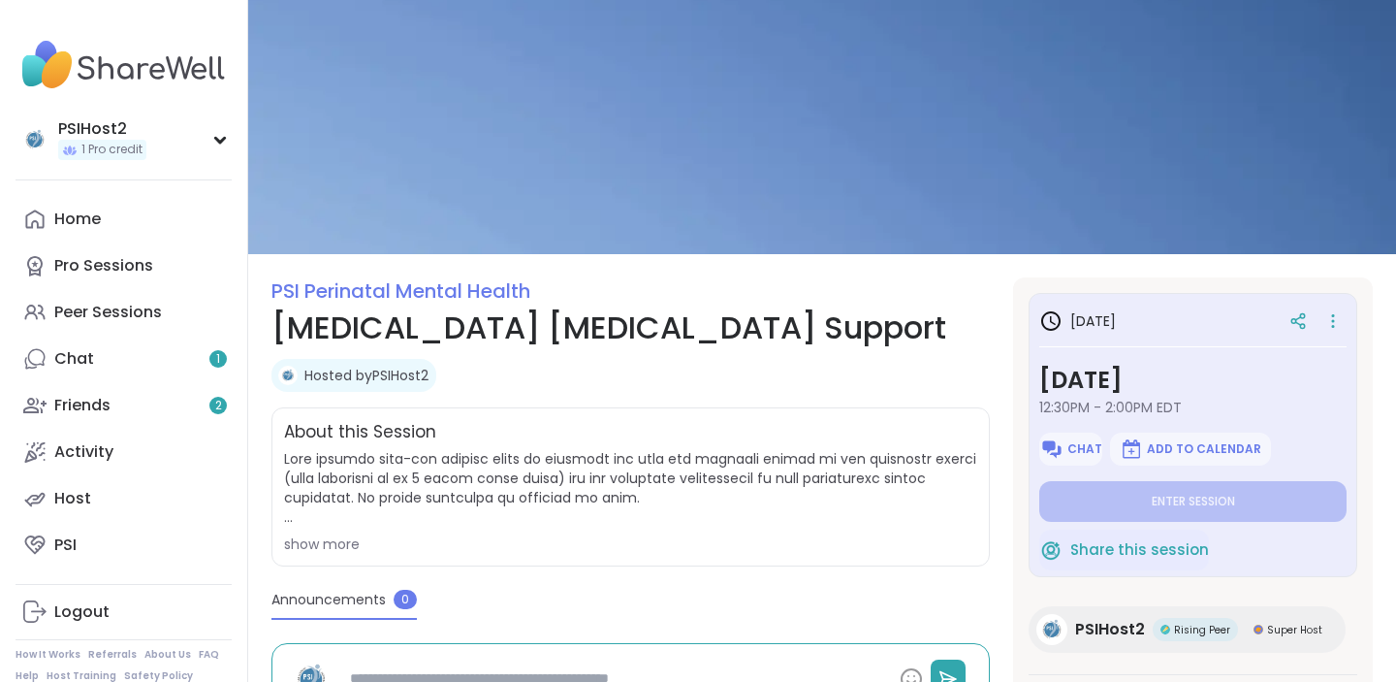
type textarea "*"
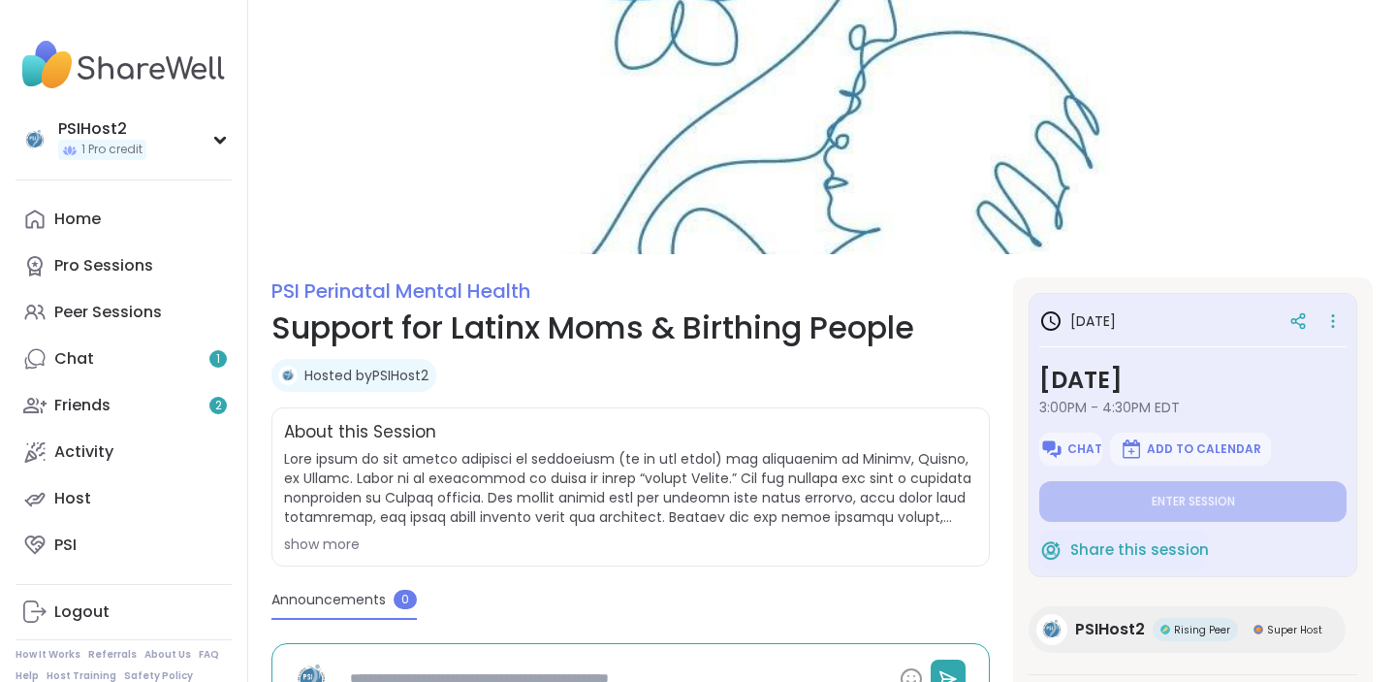
type textarea "*"
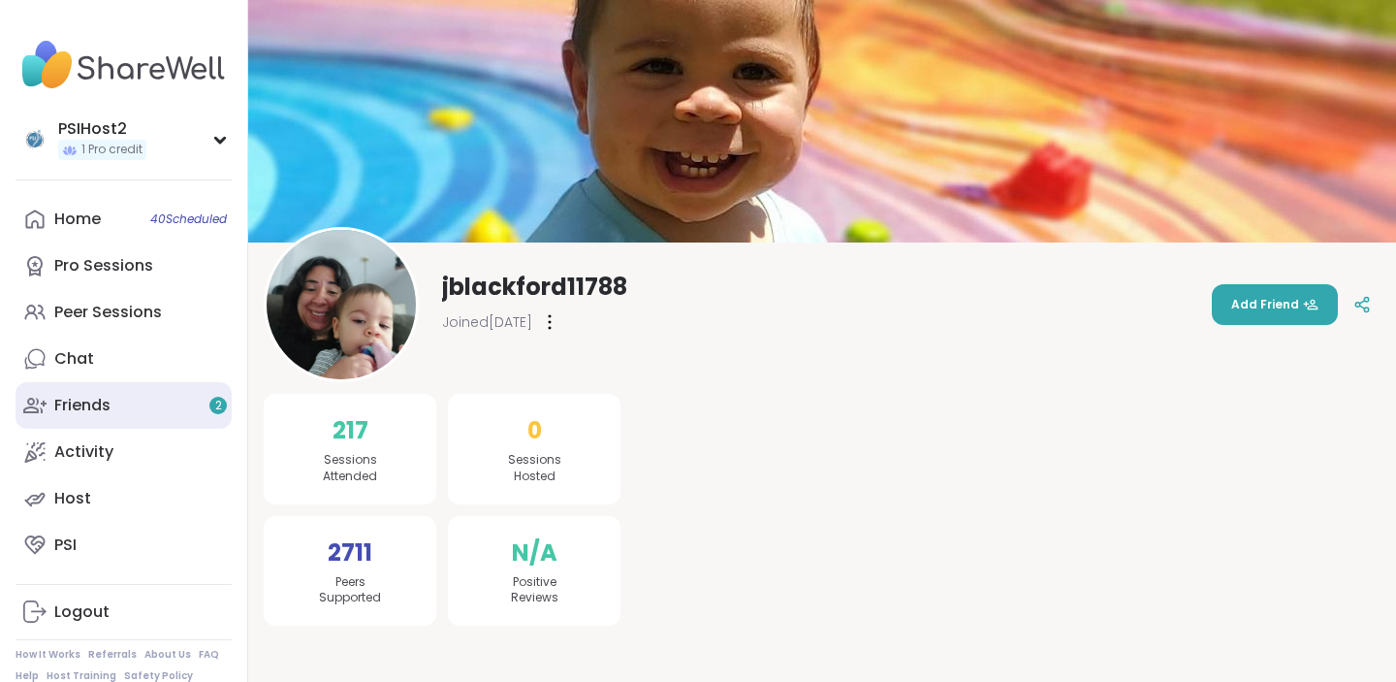
click at [119, 410] on link "Friends 2" at bounding box center [124, 405] width 216 height 47
